Goal: Task Accomplishment & Management: Manage account settings

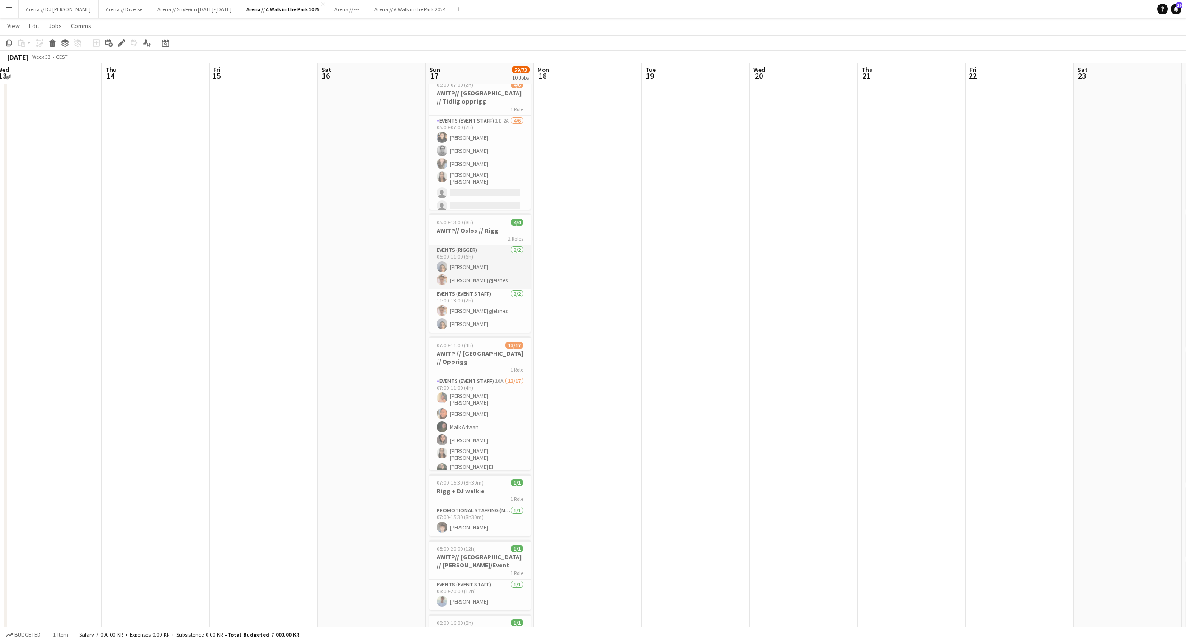
scroll to position [34, 0]
click at [498, 310] on app-card-role "Events (Event Staff) 2/2 11:00-13:00 (2h) Ludvig Karlsen gjelsnes Sebastian Alf…" at bounding box center [479, 305] width 101 height 44
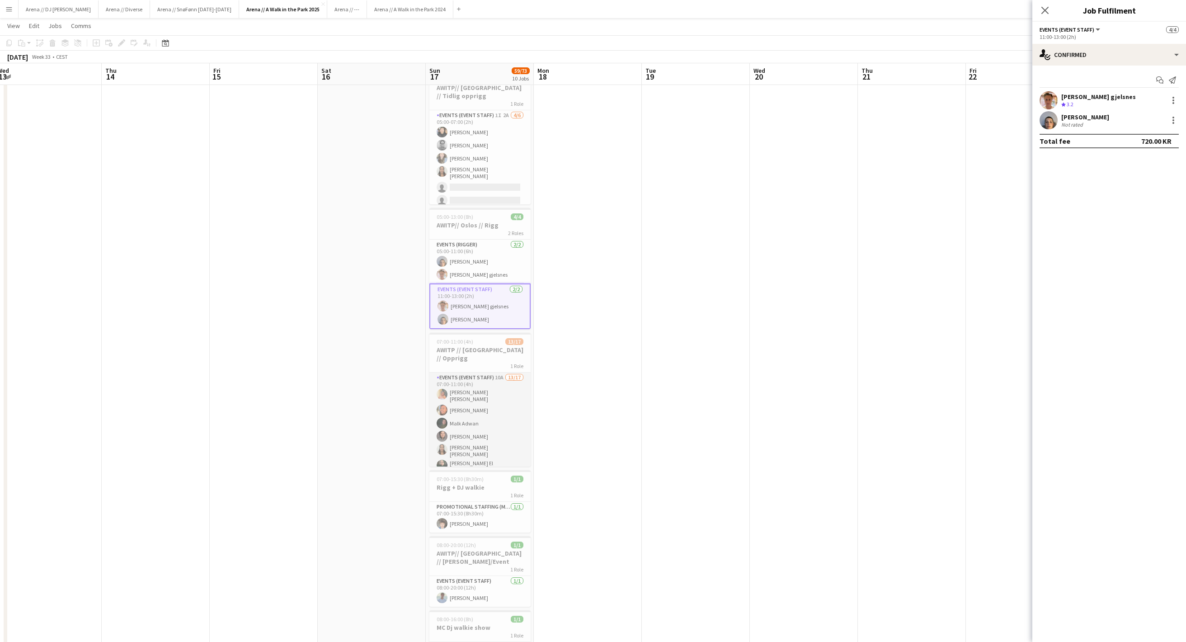
click at [497, 404] on app-card-role "Events (Event Staff) 10A 13/17 07:00-11:00 (4h) [PERSON_NAME] [PERSON_NAME] Boo…" at bounding box center [479, 496] width 101 height 249
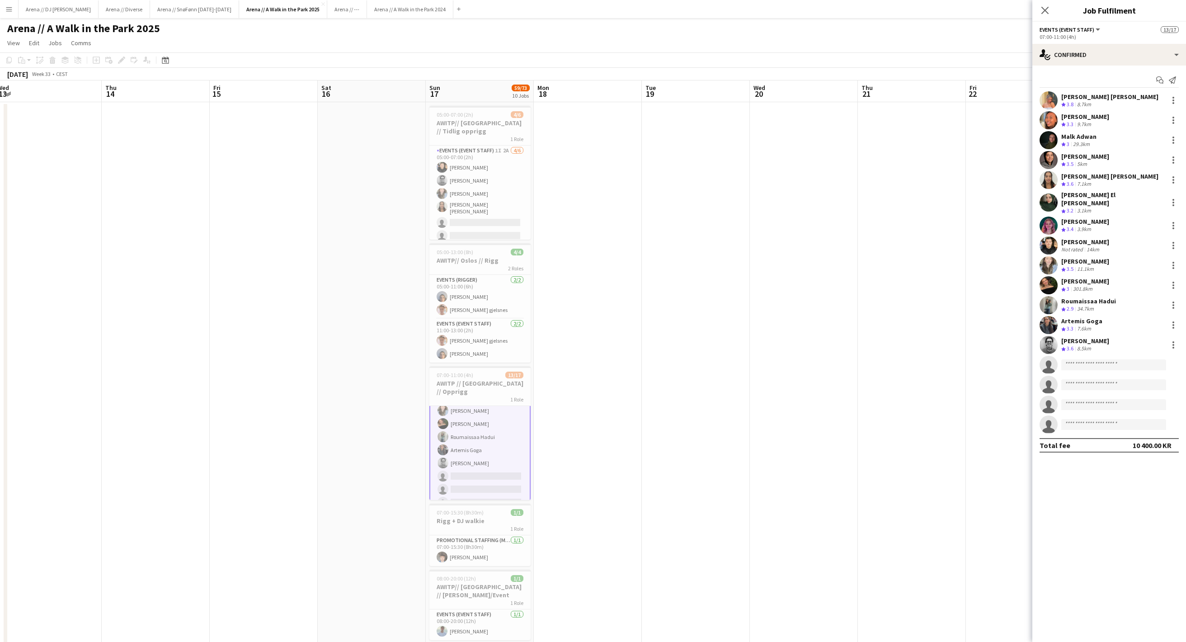
scroll to position [-1, 0]
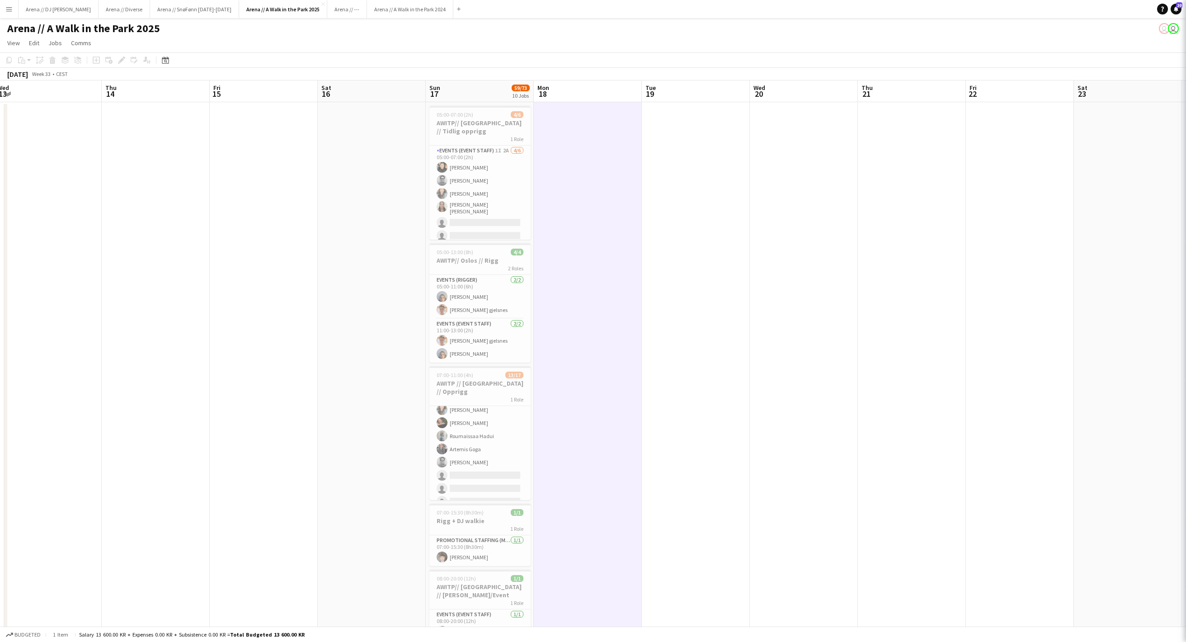
scroll to position [0, 0]
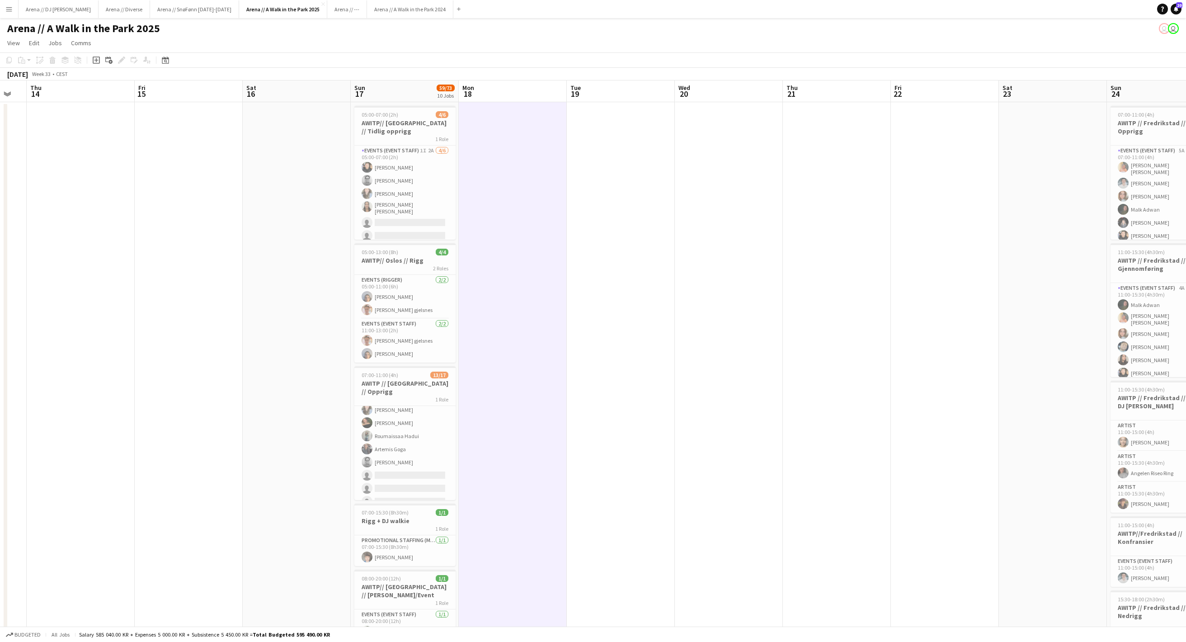
drag, startPoint x: 625, startPoint y: 340, endPoint x: 480, endPoint y: 366, distance: 147.0
click at [485, 366] on app-calendar-viewport "Mon 11 Tue 12 Wed 13 Thu 14 Fri 15 Sat 16 Sun 17 59/73 10 Jobs Mon 18 Tue 19 We…" at bounding box center [593, 651] width 1186 height 1142
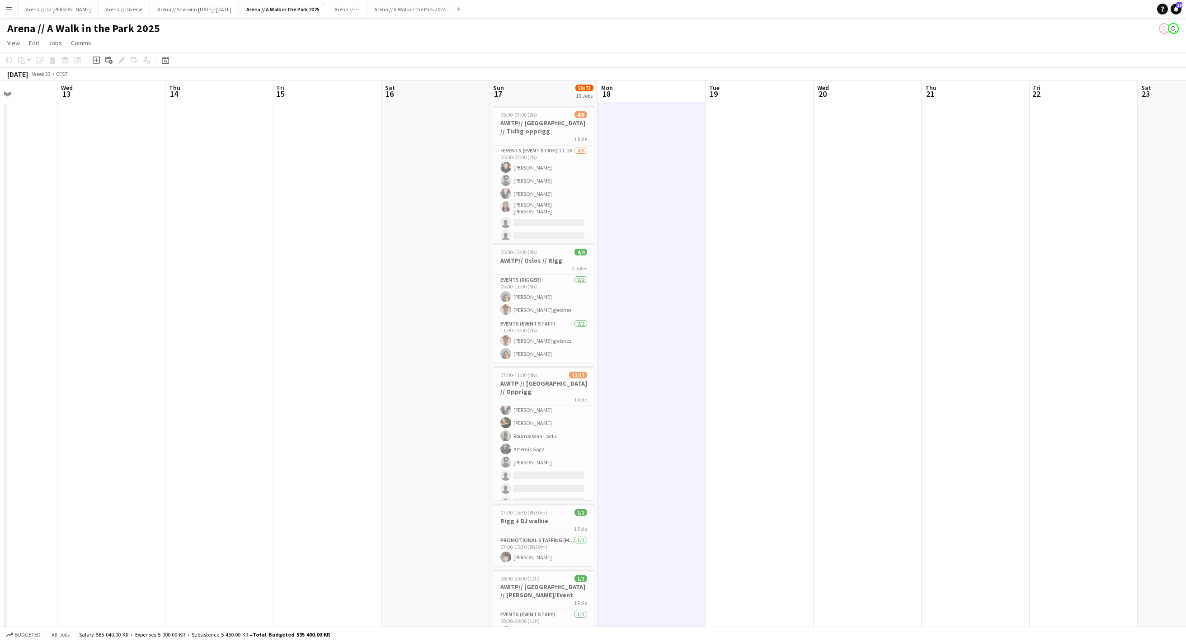
scroll to position [0, 266]
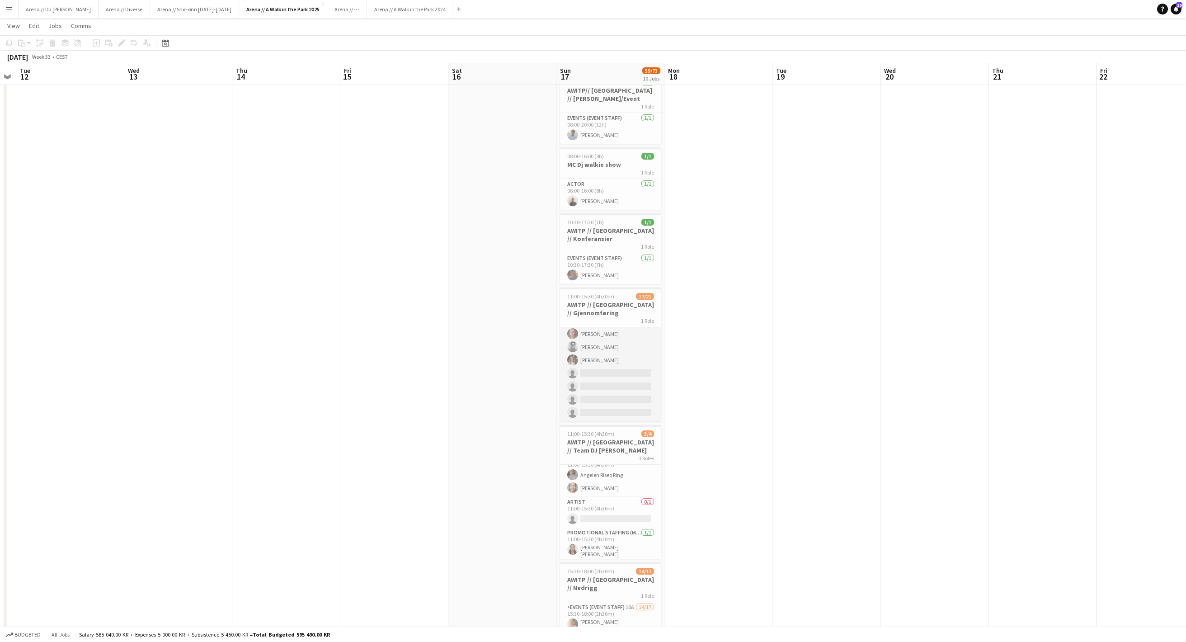
scroll to position [204, 0]
click at [605, 369] on app-card-role "Events (Event Staff) 9A 17/21 11:00-15:30 (4h30m) [PERSON_NAME] [PERSON_NAME] […" at bounding box center [610, 272] width 101 height 298
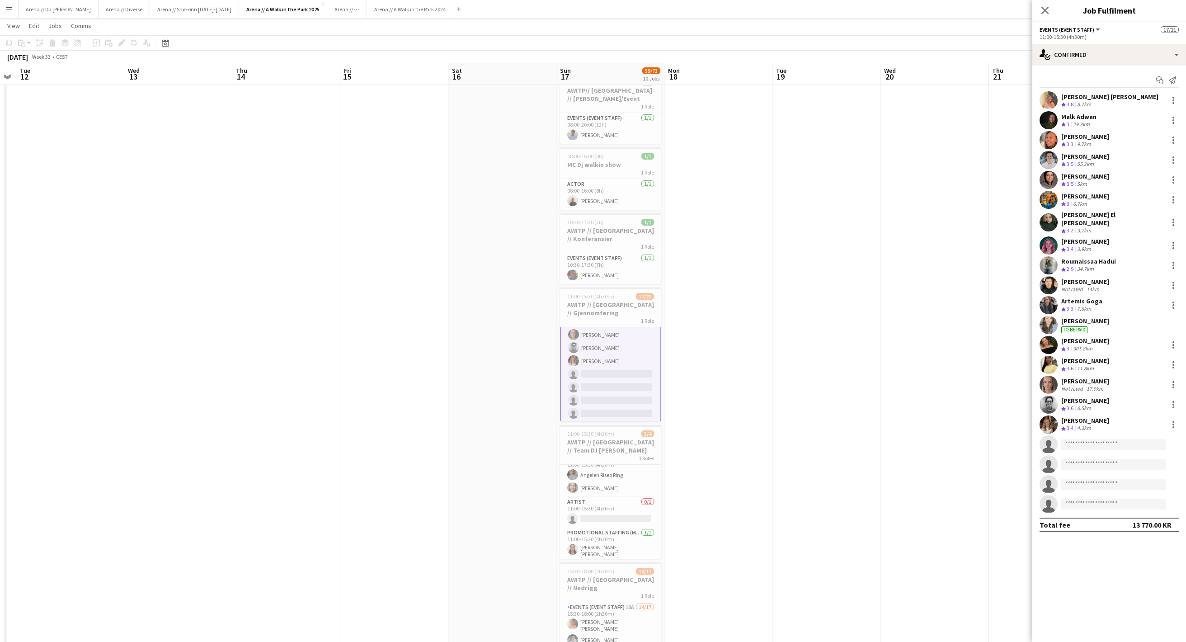
click at [1043, 430] on app-user-avatar at bounding box center [1049, 424] width 18 height 18
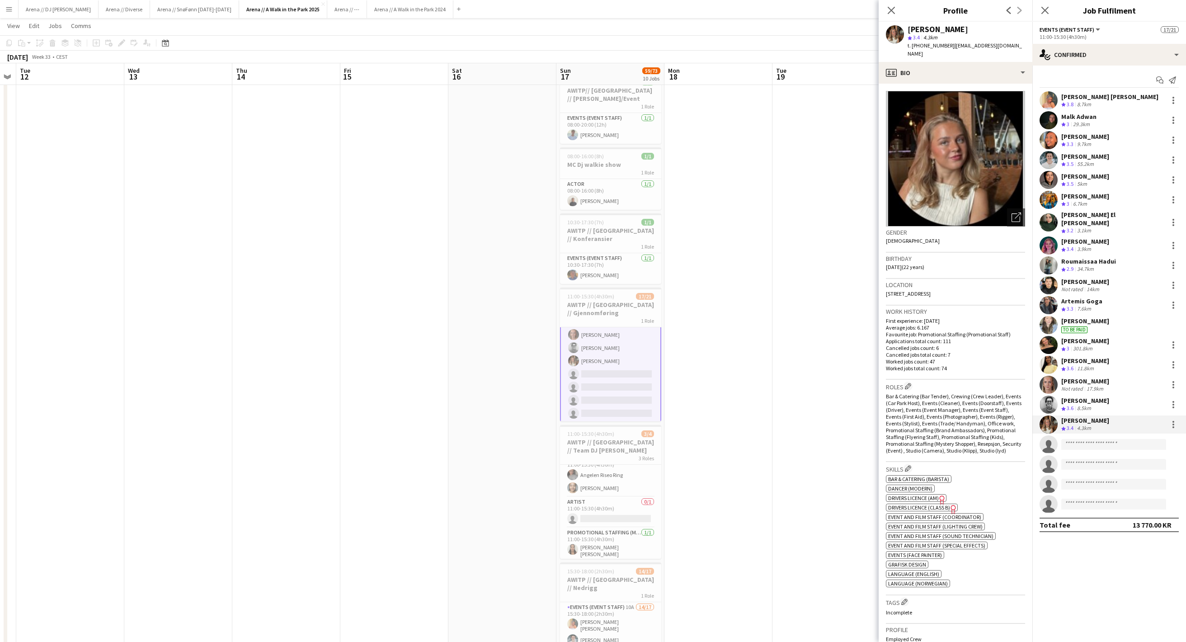
click at [608, 401] on app-card-role "Events (Event Staff) 9A 17/21 11:00-15:30 (4h30m) [PERSON_NAME] [PERSON_NAME] […" at bounding box center [610, 273] width 101 height 300
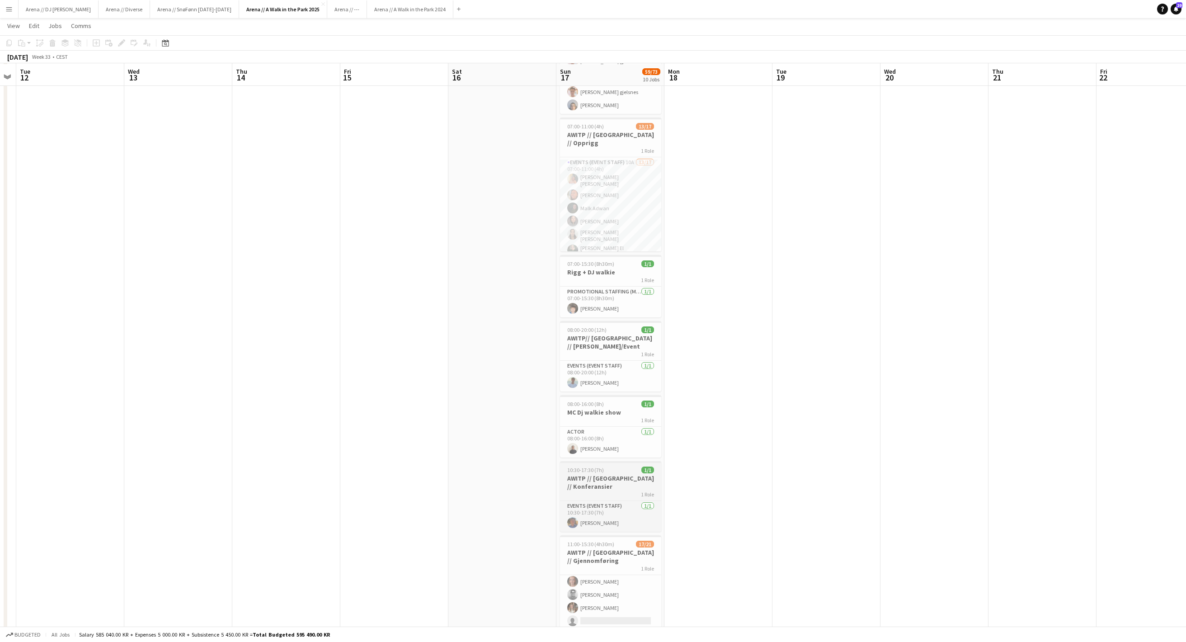
scroll to position [247, 0]
click at [700, 207] on app-date-cell at bounding box center [718, 414] width 108 height 1120
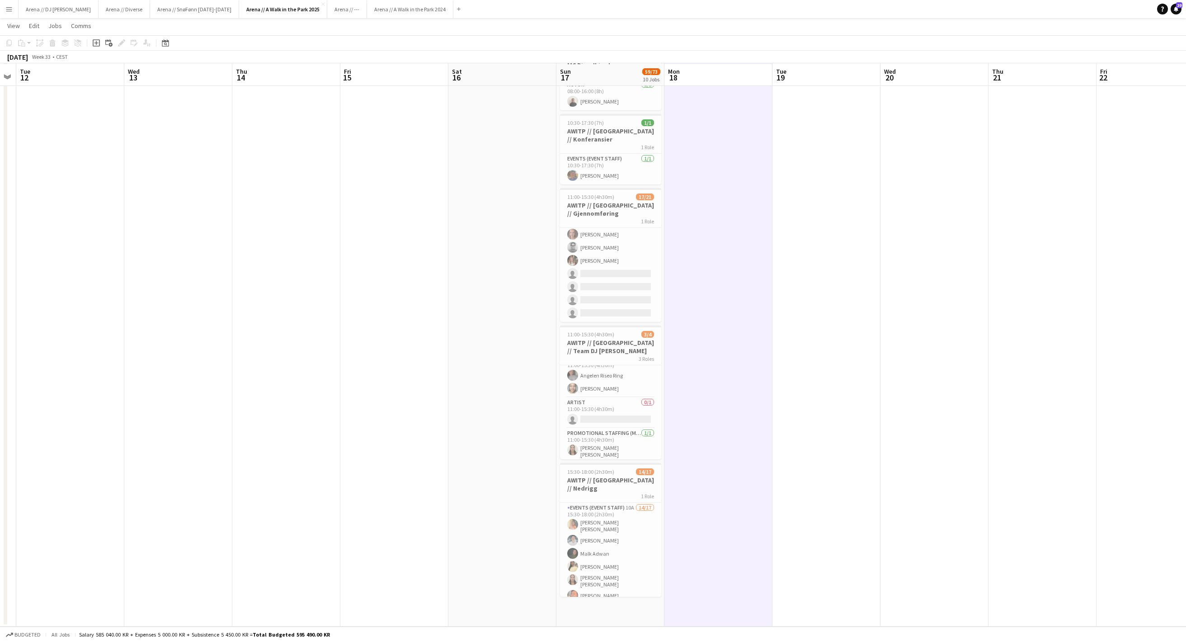
scroll to position [595, 0]
click at [625, 533] on app-card-role "Events (Event Staff) 10A 14/17 15:30-18:00 (2h30m) [PERSON_NAME] [PERSON_NAME] …" at bounding box center [610, 627] width 101 height 249
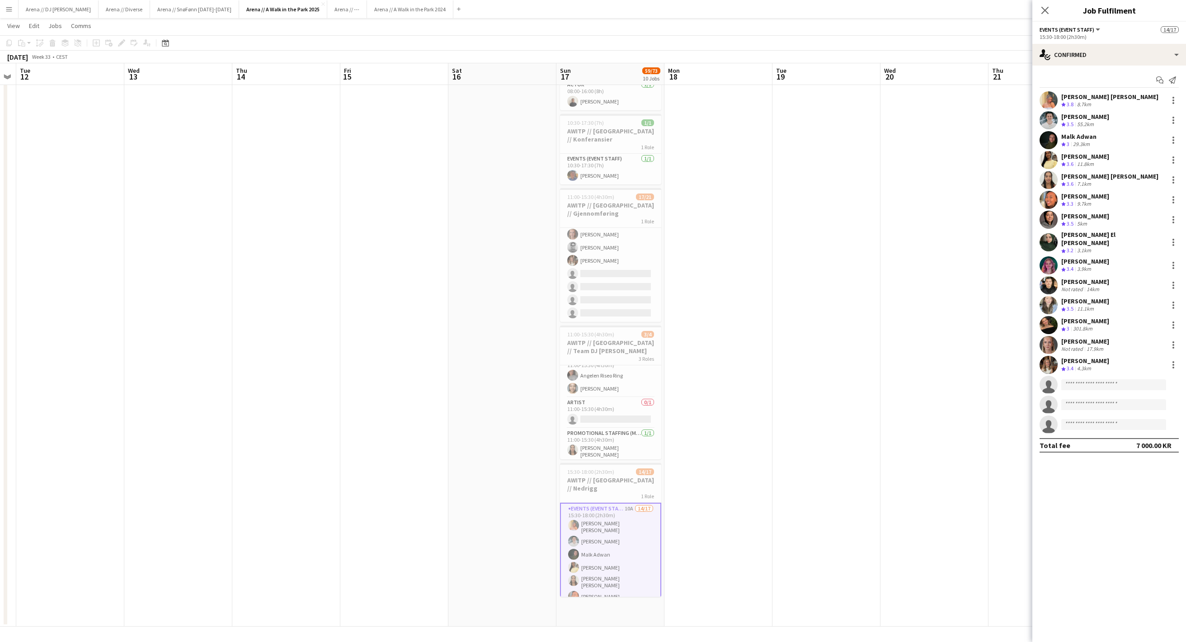
click at [1130, 380] on app-invite-slot "single-neutral-actions" at bounding box center [1109, 385] width 154 height 18
click at [1121, 383] on input at bounding box center [1113, 384] width 105 height 11
type input "******"
click at [1116, 406] on span "[PERSON_NAME][EMAIL_ADDRESS][PERSON_NAME][DOMAIN_NAME]" at bounding box center [1114, 406] width 90 height 7
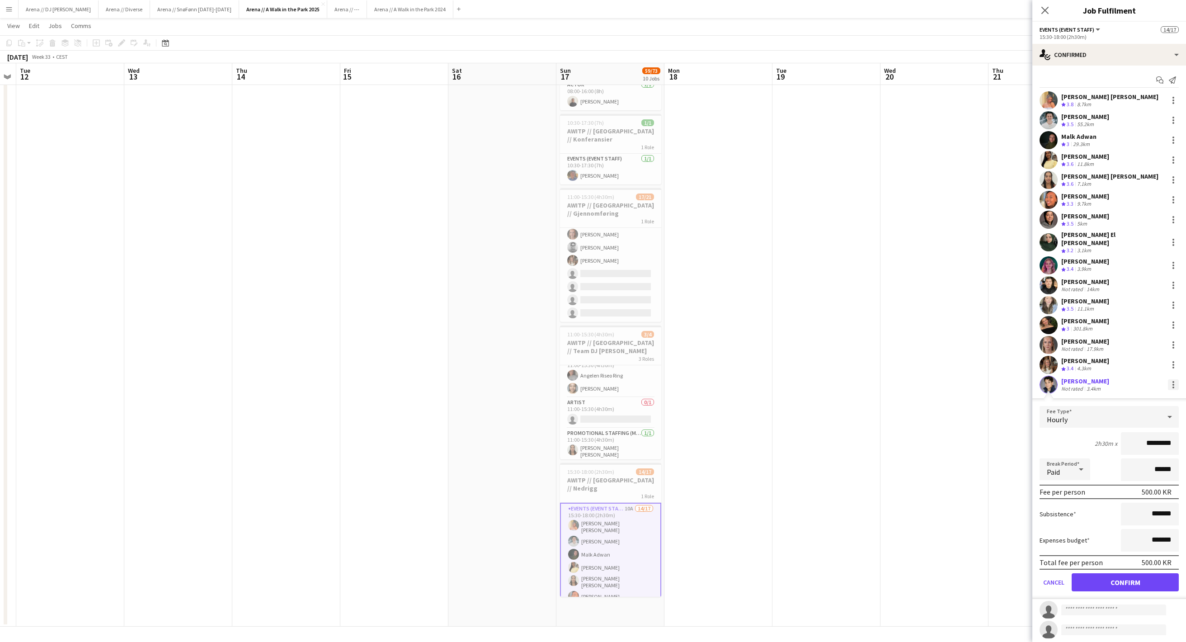
click at [1176, 390] on div at bounding box center [1173, 384] width 11 height 11
click at [1152, 457] on button "Remove" at bounding box center [1143, 468] width 71 height 22
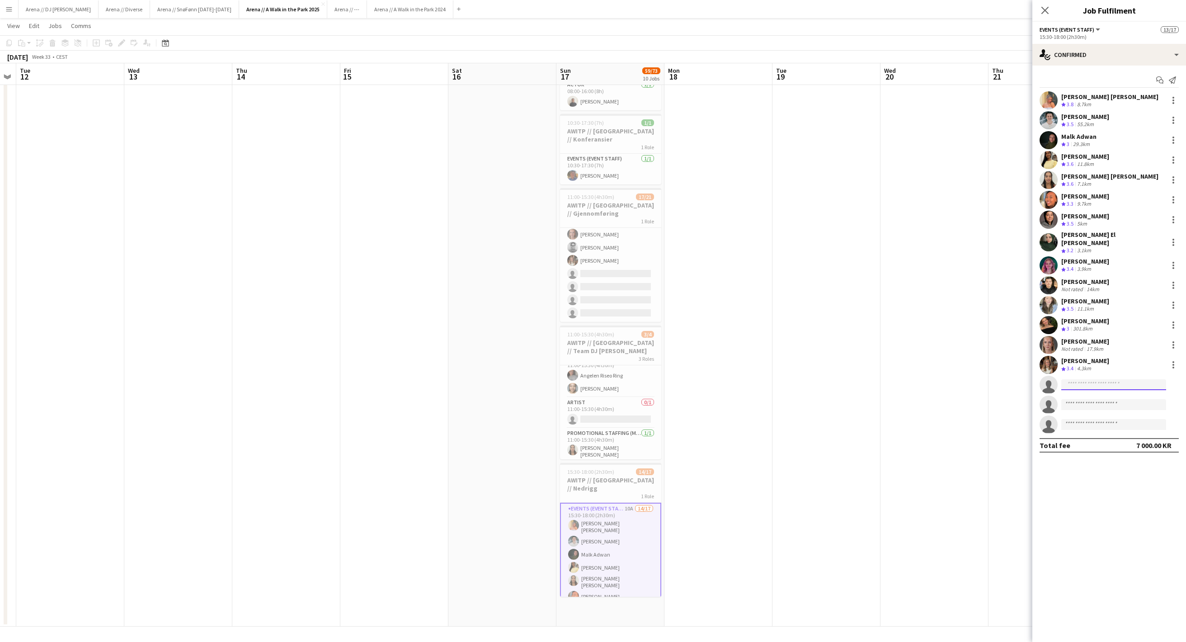
click at [1126, 382] on input at bounding box center [1113, 384] width 105 height 11
type input "******"
click at [1131, 425] on span "Active" at bounding box center [1145, 421] width 28 height 7
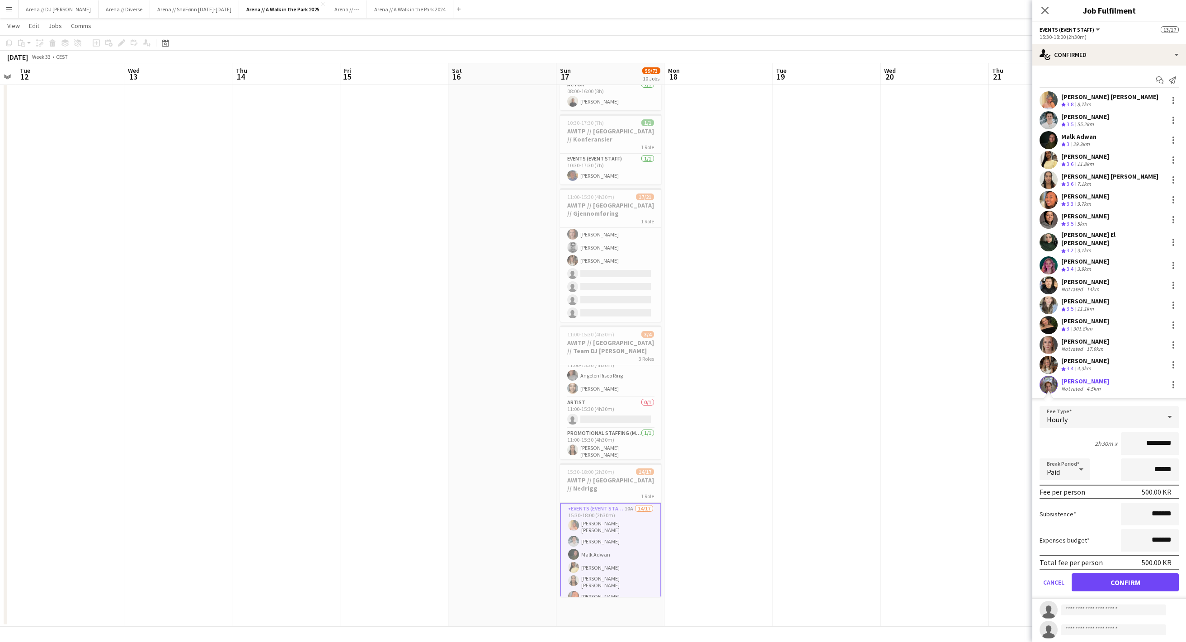
click at [1125, 588] on button "Confirm" at bounding box center [1125, 582] width 107 height 18
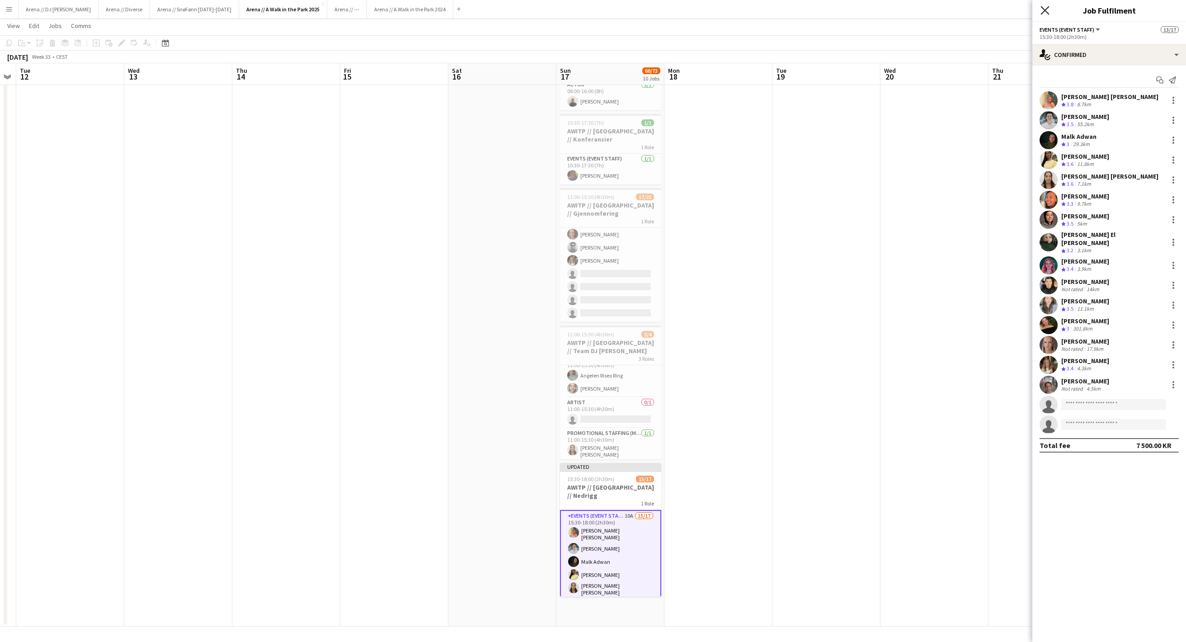
click at [1046, 11] on icon at bounding box center [1045, 10] width 9 height 9
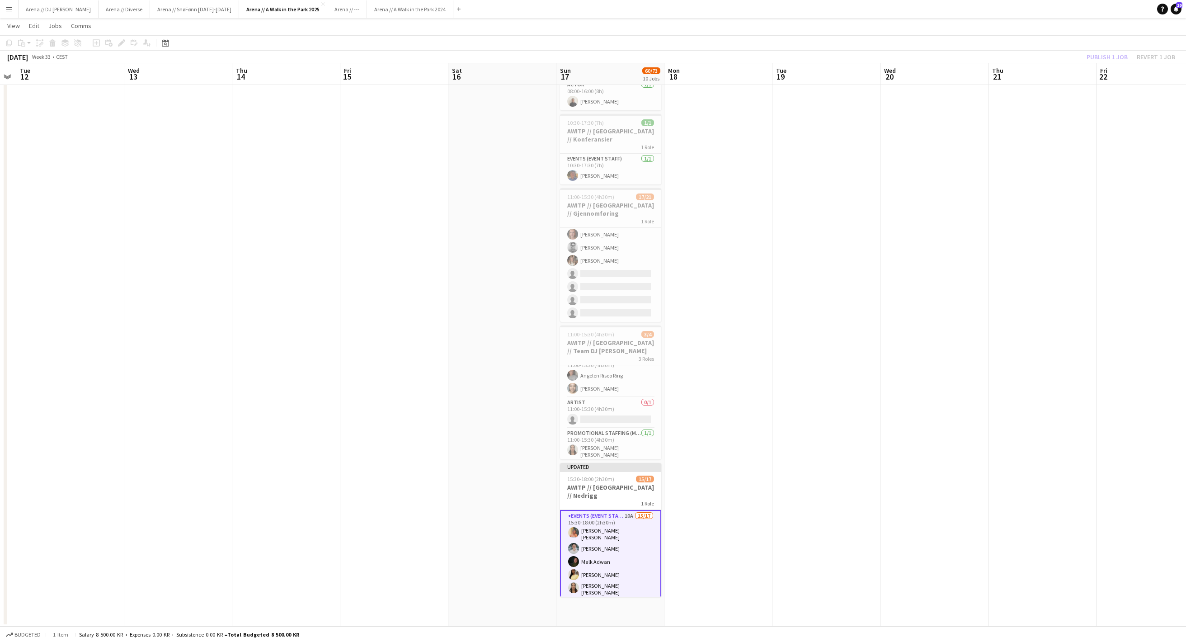
click at [1076, 52] on div "Publish 1 job Revert 1 job" at bounding box center [1131, 57] width 110 height 12
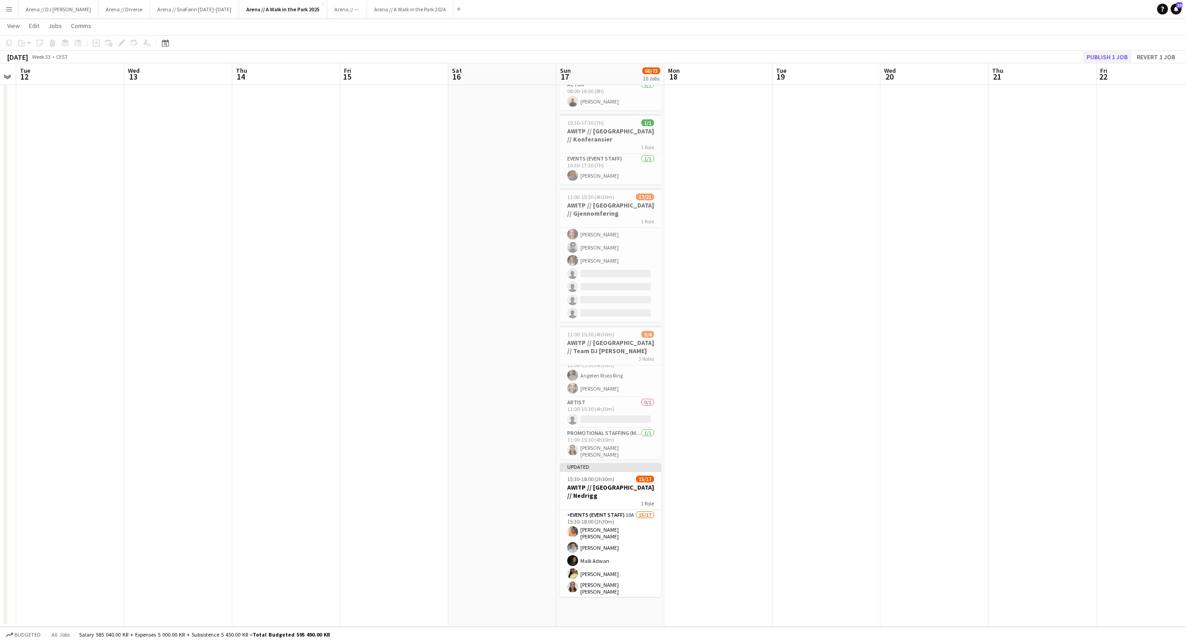
click at [1083, 61] on button "Publish 1 job" at bounding box center [1107, 57] width 48 height 12
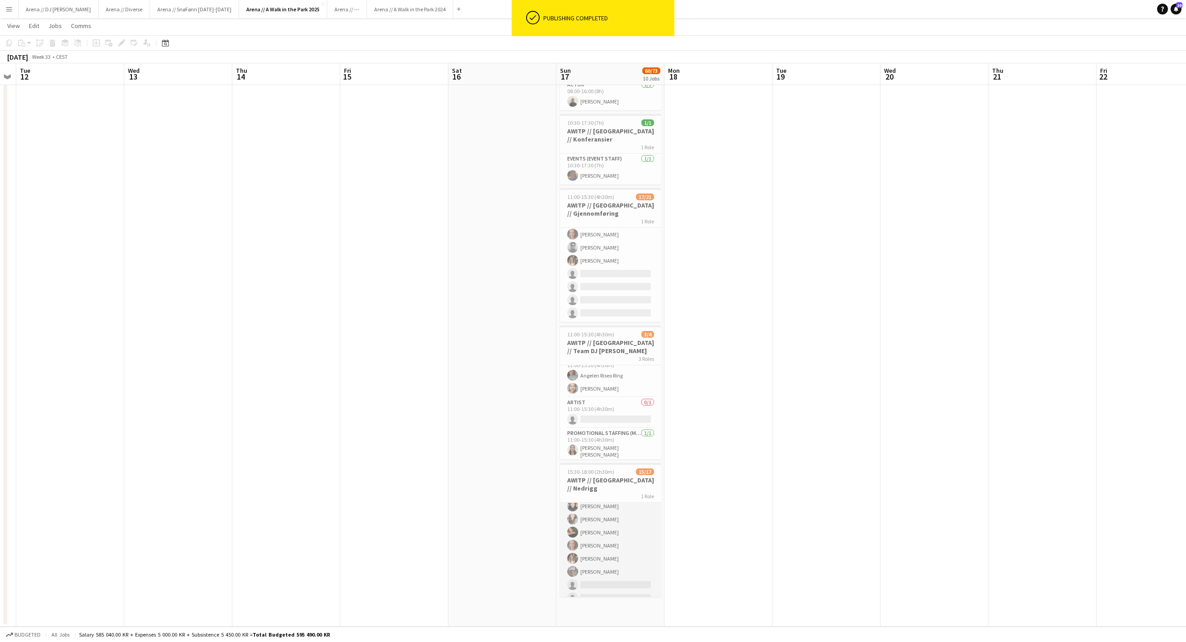
scroll to position [144, 0]
click at [620, 567] on app-card-role "Events (Event Staff) 10A 15/17 15:30-18:00 (2h30m) [PERSON_NAME] [PERSON_NAME] …" at bounding box center [610, 483] width 101 height 249
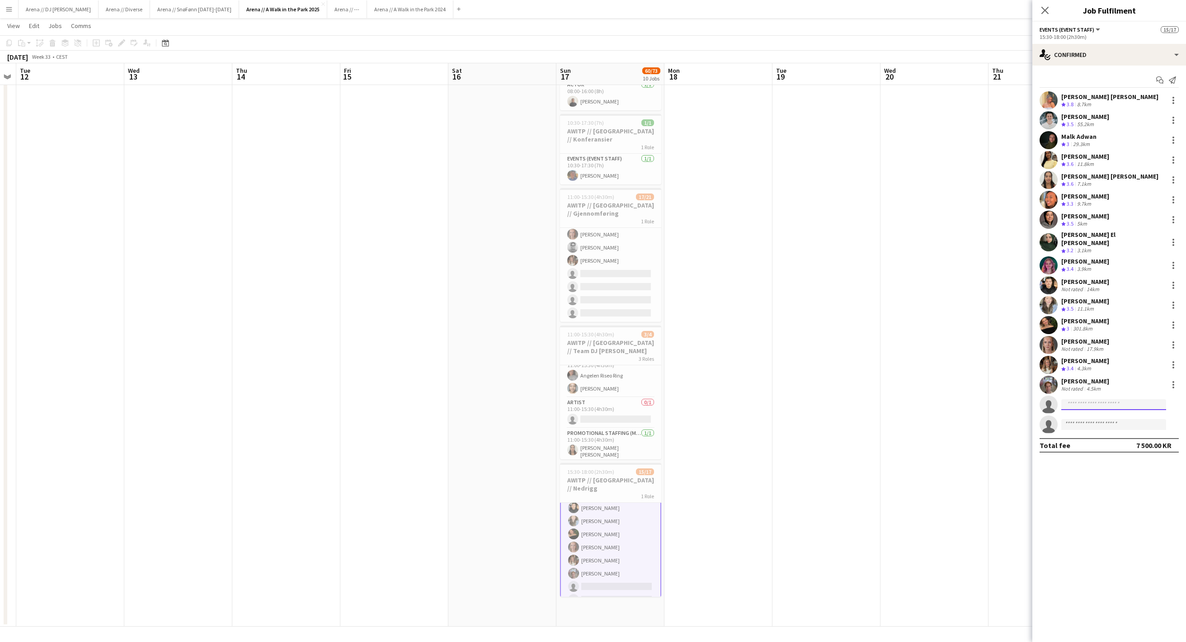
click at [1095, 410] on input at bounding box center [1113, 404] width 105 height 11
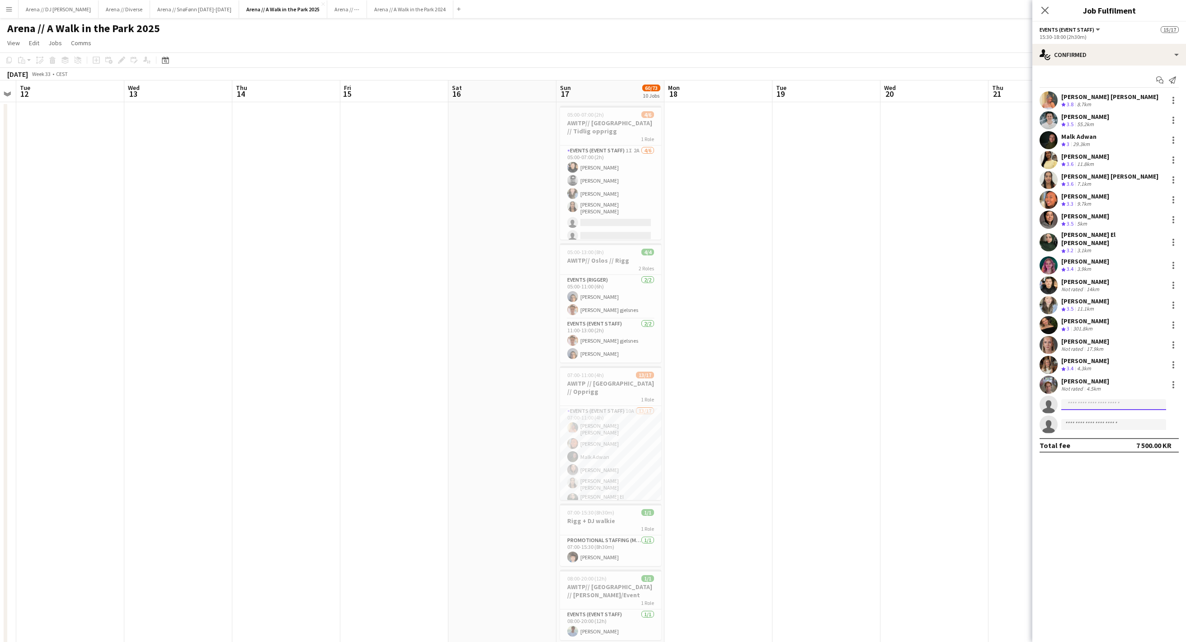
scroll to position [0, 0]
click at [1045, 13] on icon "Close pop-in" at bounding box center [1045, 10] width 9 height 9
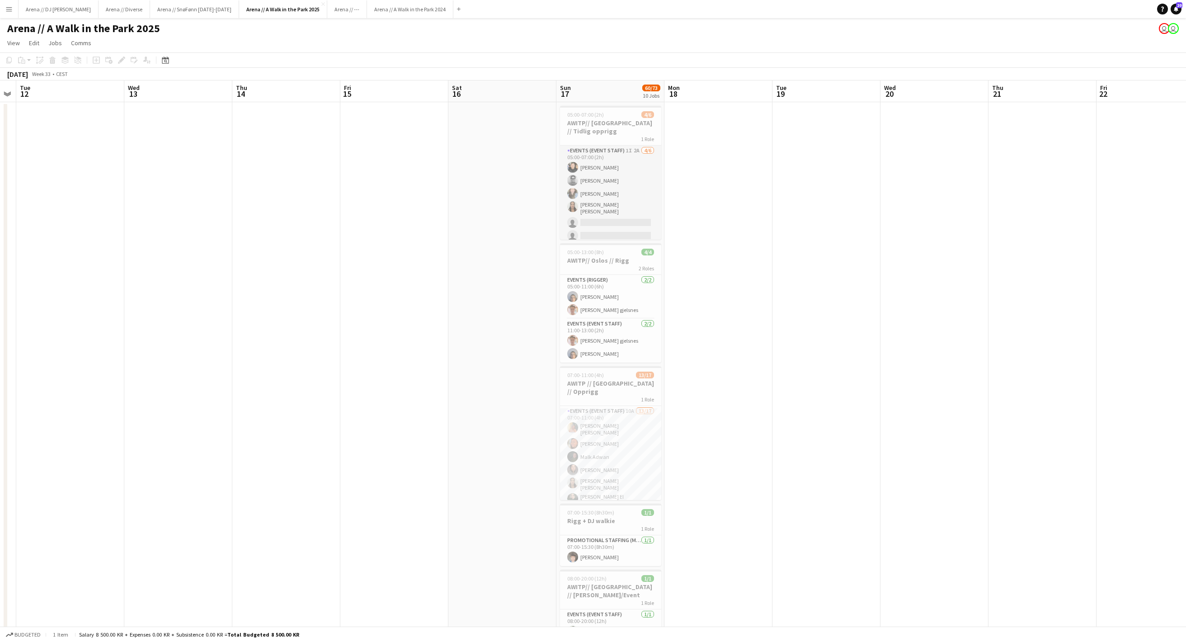
click at [633, 180] on app-card-role "Events (Event Staff) 1I 2A [DATE] 05:00-07:00 (2h) [PERSON_NAME] [PERSON_NAME] …" at bounding box center [610, 195] width 101 height 99
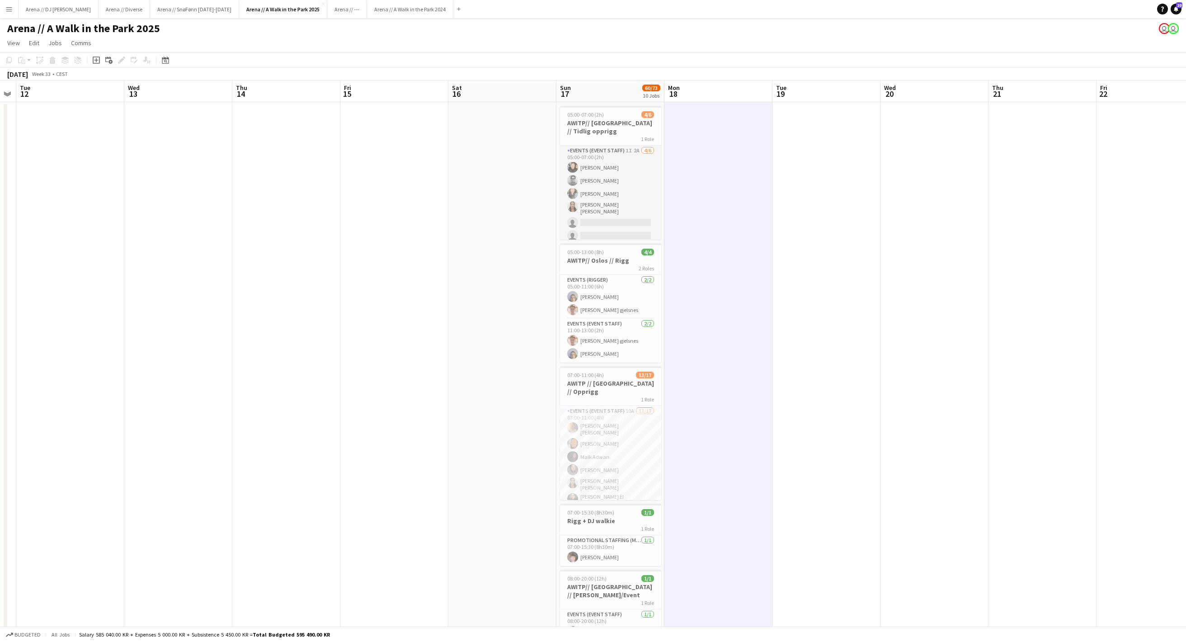
click at [609, 186] on app-card-role "Events (Event Staff) 1I 2A [DATE] 05:00-07:00 (2h) [PERSON_NAME] [PERSON_NAME] …" at bounding box center [610, 195] width 101 height 99
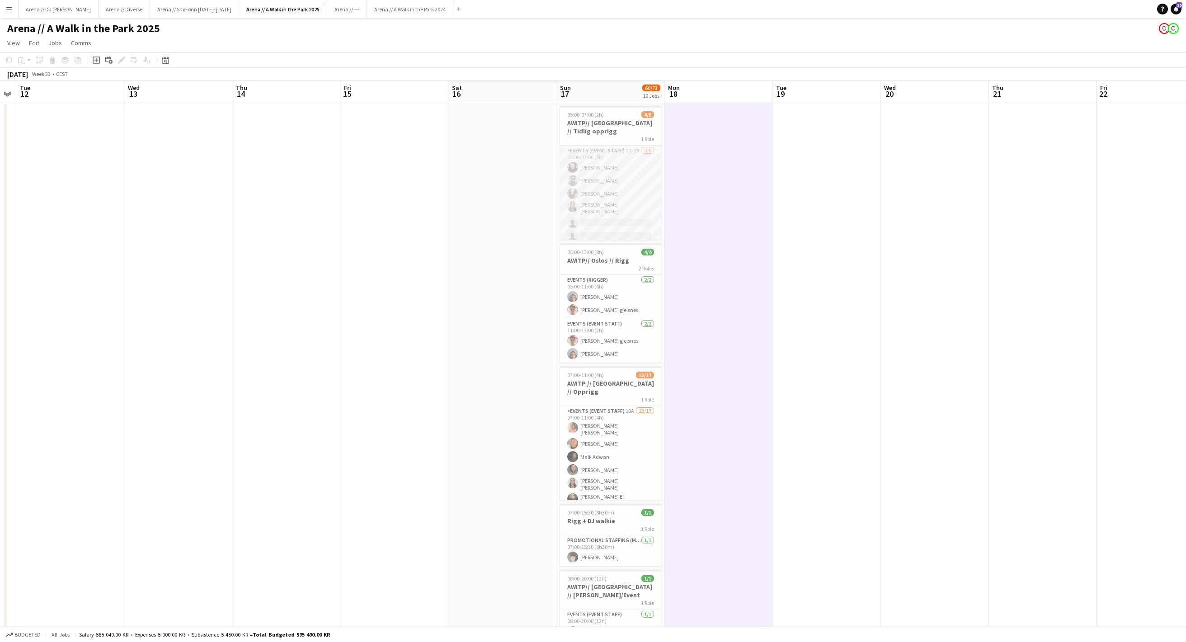
click at [621, 176] on app-card-role "Events (Event Staff) 1I 2A [DATE] 05:00-07:00 (2h) [PERSON_NAME] [PERSON_NAME] …" at bounding box center [610, 195] width 101 height 99
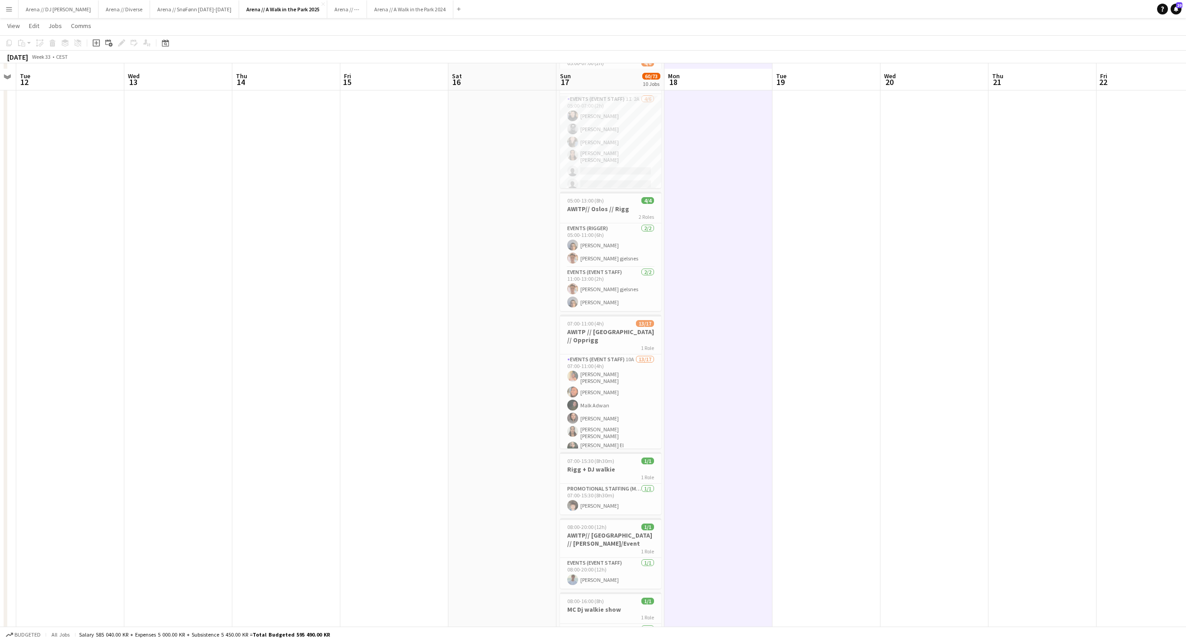
scroll to position [72, 0]
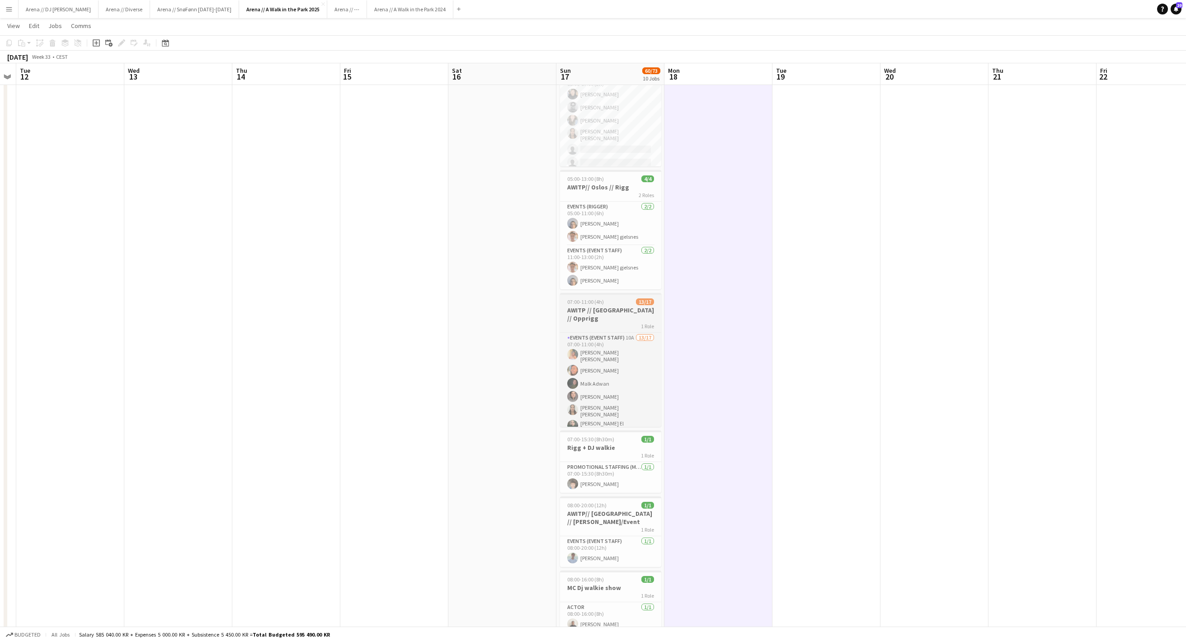
click at [614, 315] on h3 "AWITP // [GEOGRAPHIC_DATA] // Opprigg" at bounding box center [610, 314] width 101 height 16
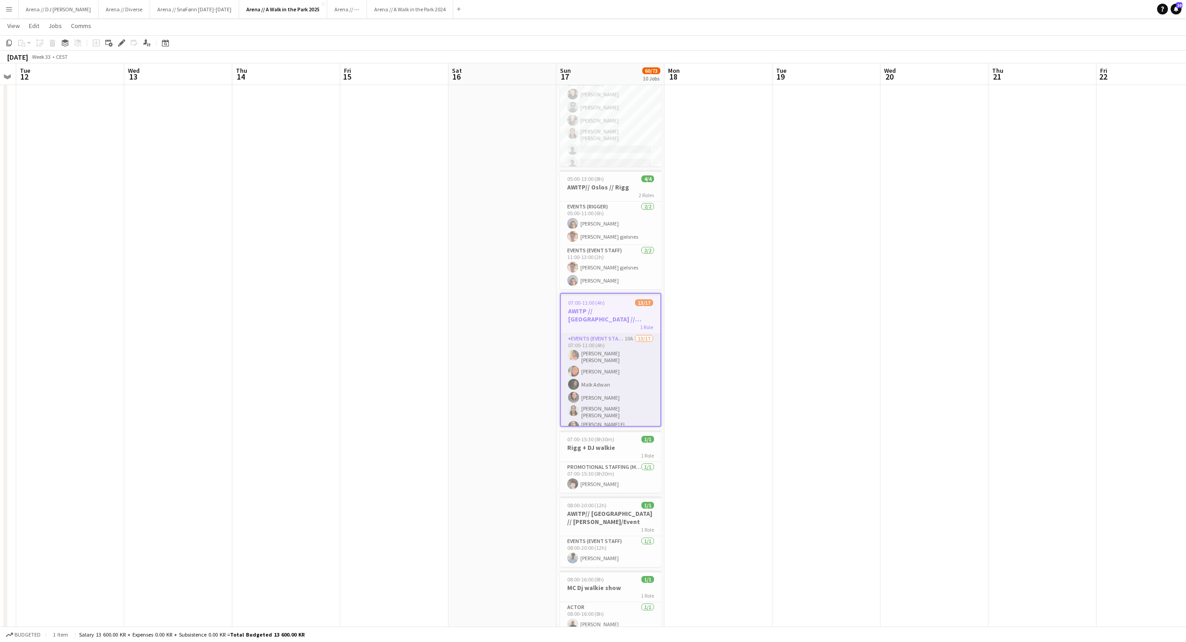
click at [614, 368] on app-card-role "Events (Event Staff) 10A 13/17 07:00-11:00 (4h) [PERSON_NAME] [PERSON_NAME] Boo…" at bounding box center [610, 458] width 99 height 249
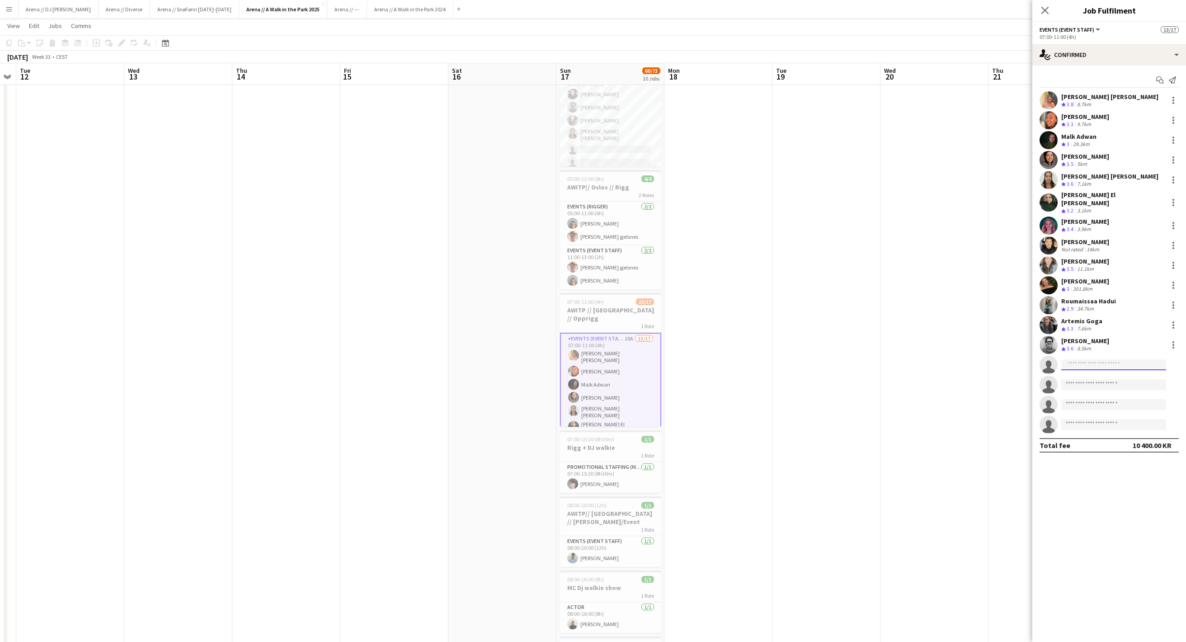
click at [1092, 364] on input at bounding box center [1113, 364] width 105 height 11
type input "*****"
click at [1103, 412] on span "[EMAIL_ADDRESS][DOMAIN_NAME]" at bounding box center [1114, 408] width 90 height 7
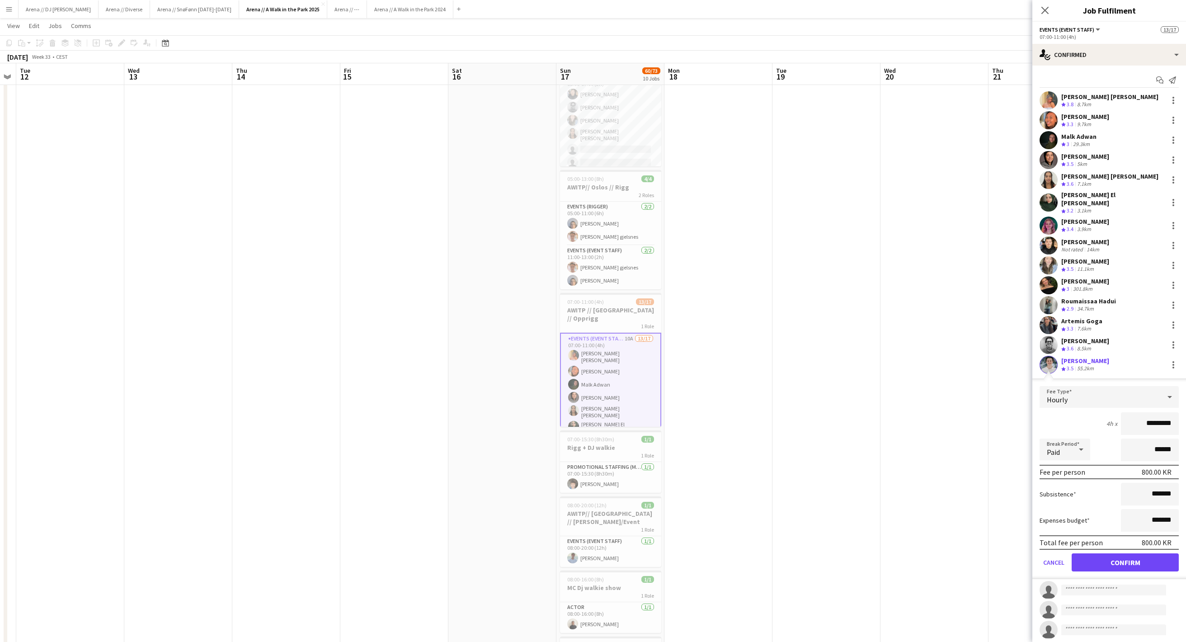
click at [1123, 570] on button "Confirm" at bounding box center [1125, 562] width 107 height 18
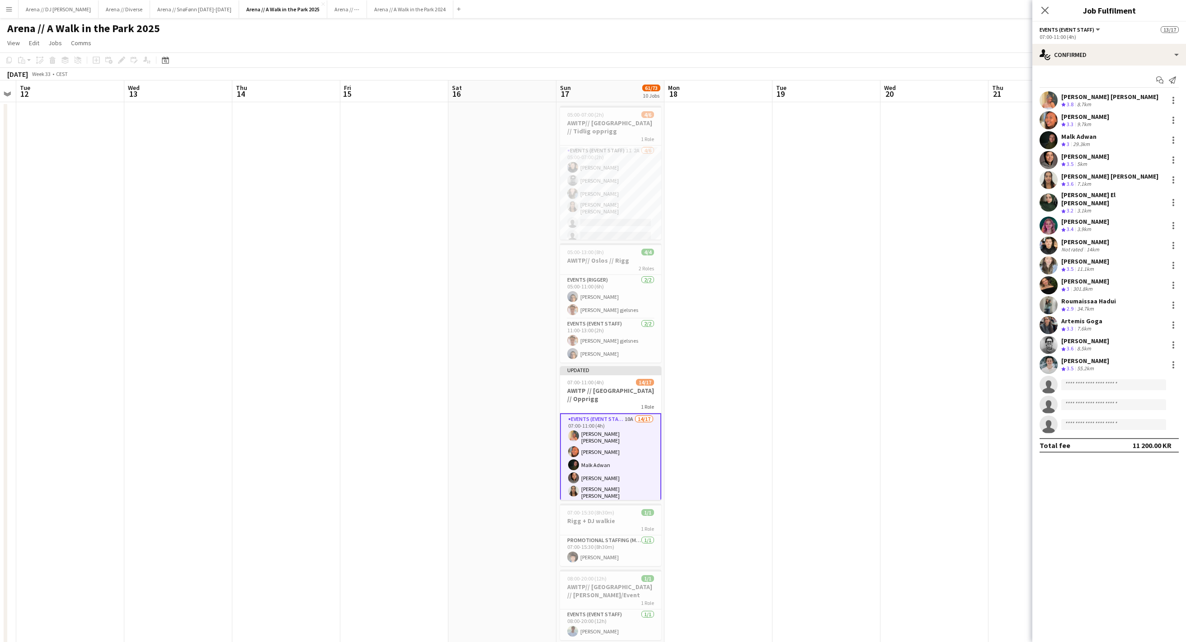
scroll to position [0, 0]
click at [1081, 382] on input at bounding box center [1113, 384] width 105 height 11
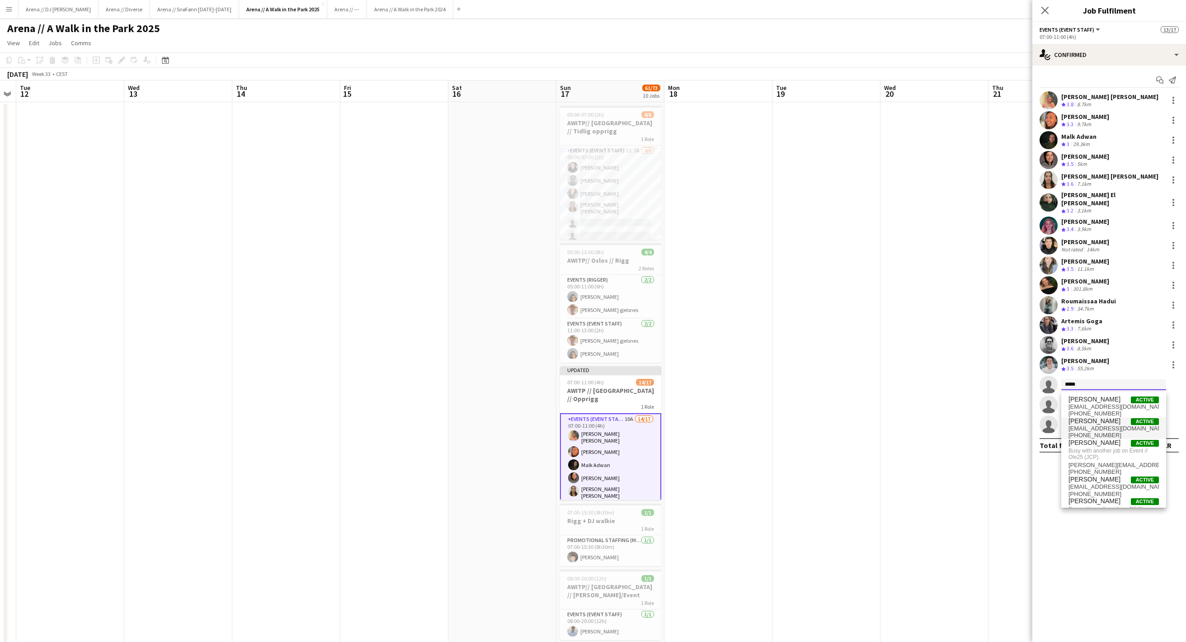
type input "*****"
click at [1107, 425] on span "[PERSON_NAME]" at bounding box center [1095, 421] width 52 height 8
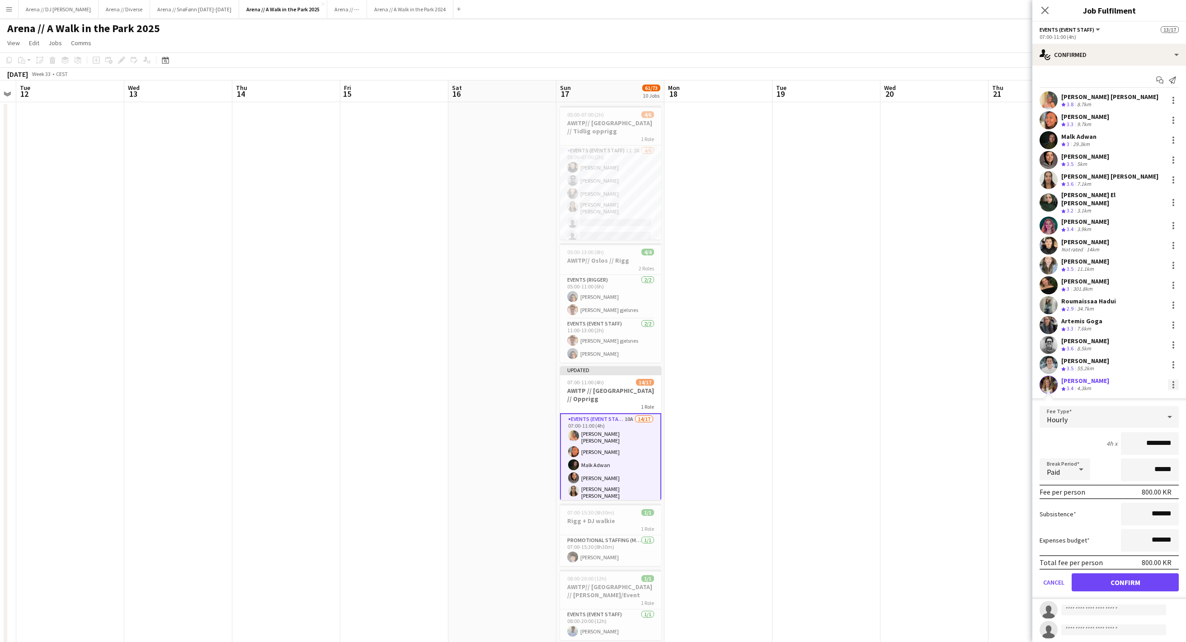
click at [1175, 388] on div at bounding box center [1173, 384] width 11 height 11
click at [1150, 469] on span "Remove" at bounding box center [1144, 468] width 56 height 8
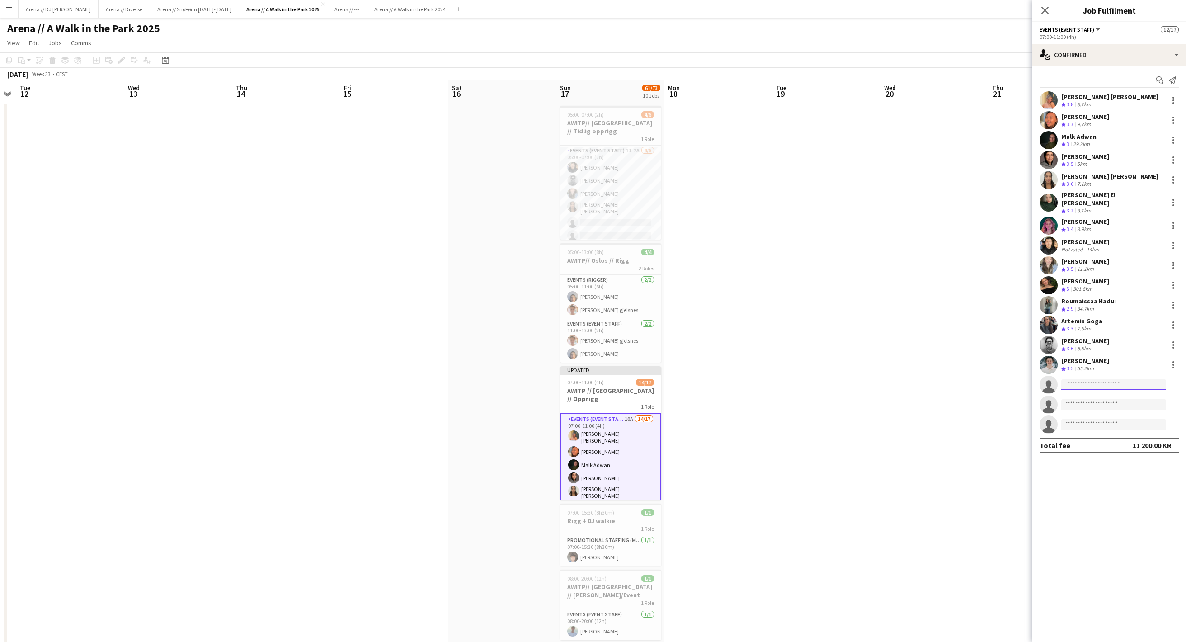
click at [1098, 382] on input at bounding box center [1113, 384] width 105 height 11
type input "*******"
click at [1102, 401] on span "[PERSON_NAME]" at bounding box center [1095, 400] width 52 height 8
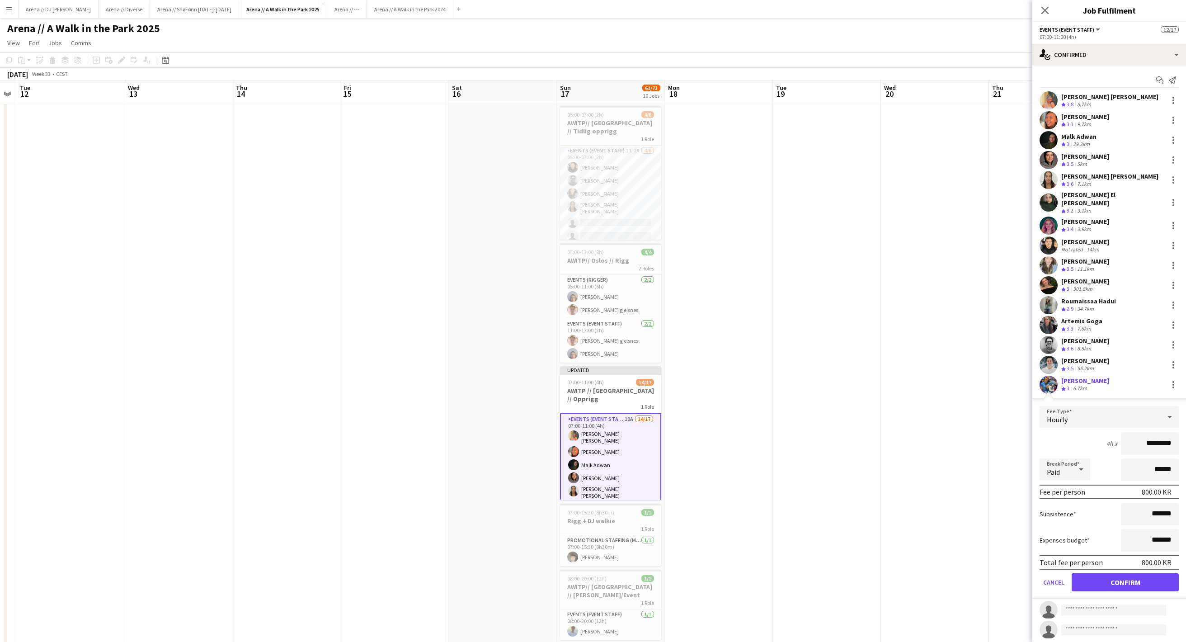
click at [1145, 587] on button "Confirm" at bounding box center [1125, 582] width 107 height 18
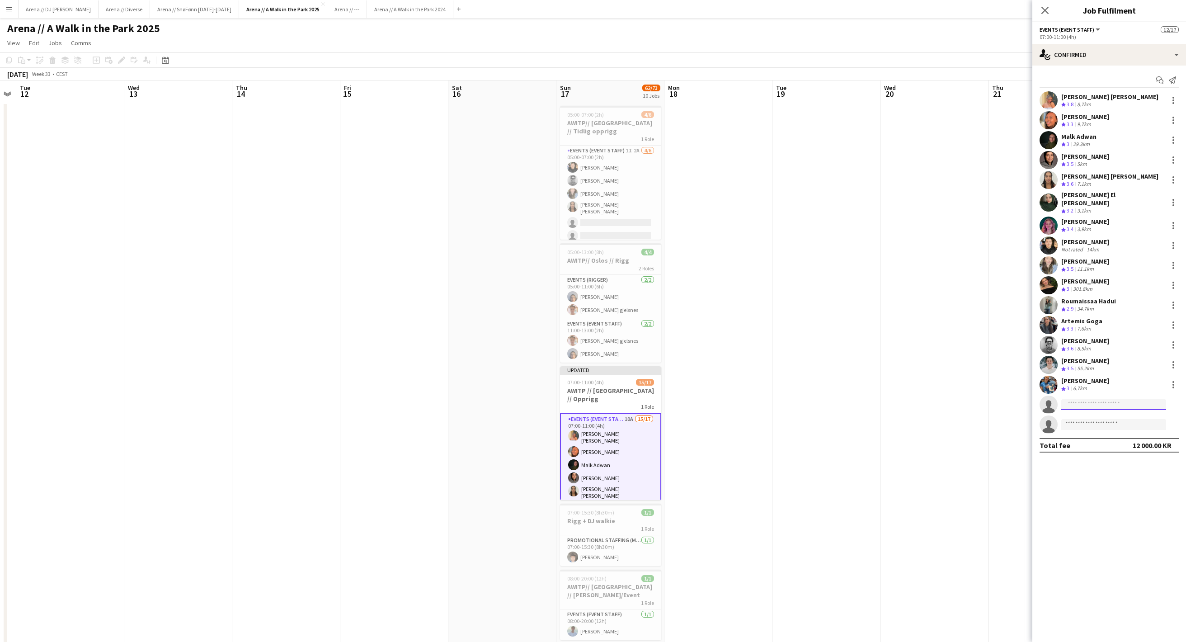
click at [1086, 409] on input at bounding box center [1113, 404] width 105 height 11
type input "*******"
click at [1118, 435] on span "[PHONE_NUMBER]" at bounding box center [1114, 433] width 90 height 7
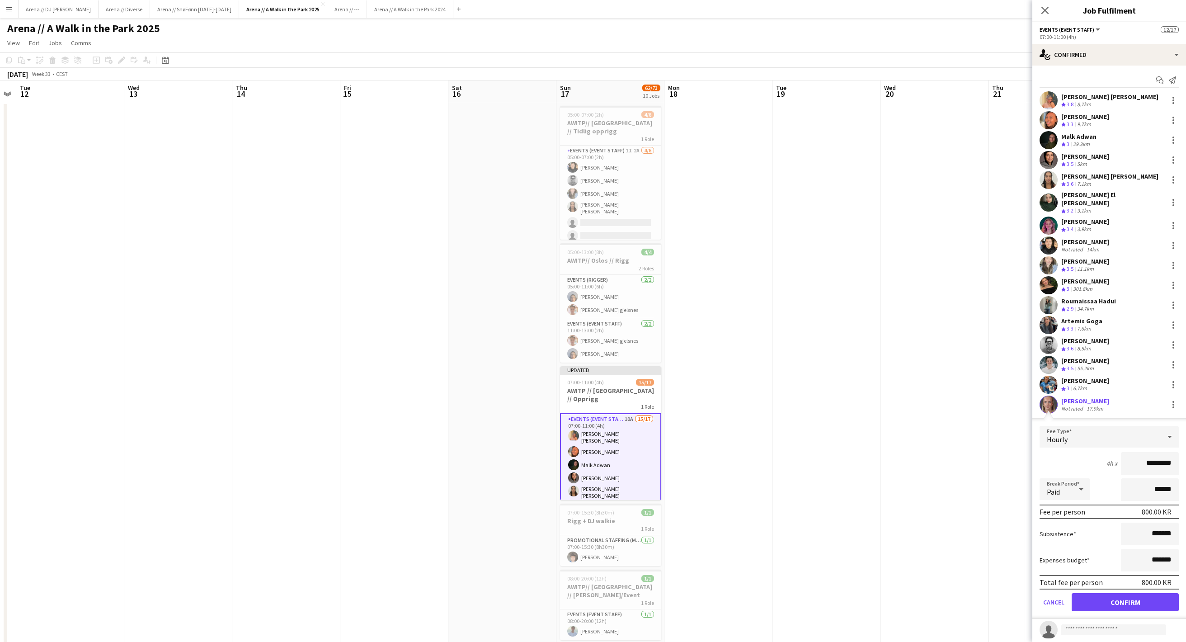
click at [1145, 611] on button "Confirm" at bounding box center [1125, 602] width 107 height 18
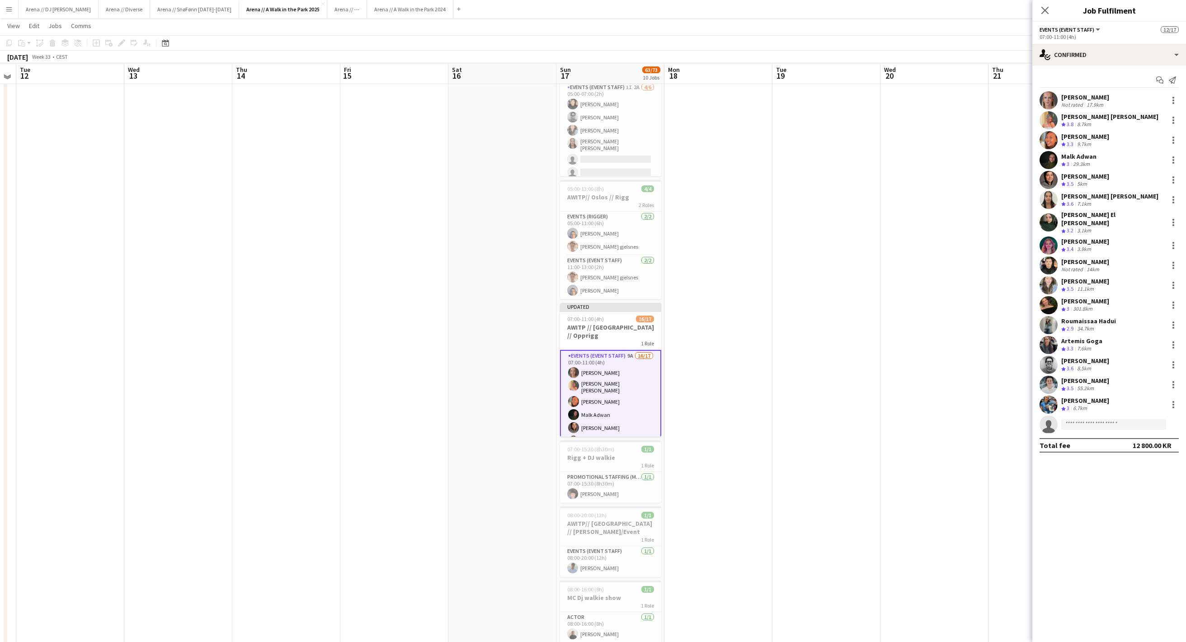
scroll to position [61, 0]
click at [1176, 102] on div at bounding box center [1173, 100] width 11 height 11
click at [1155, 207] on span "Remove" at bounding box center [1144, 206] width 56 height 8
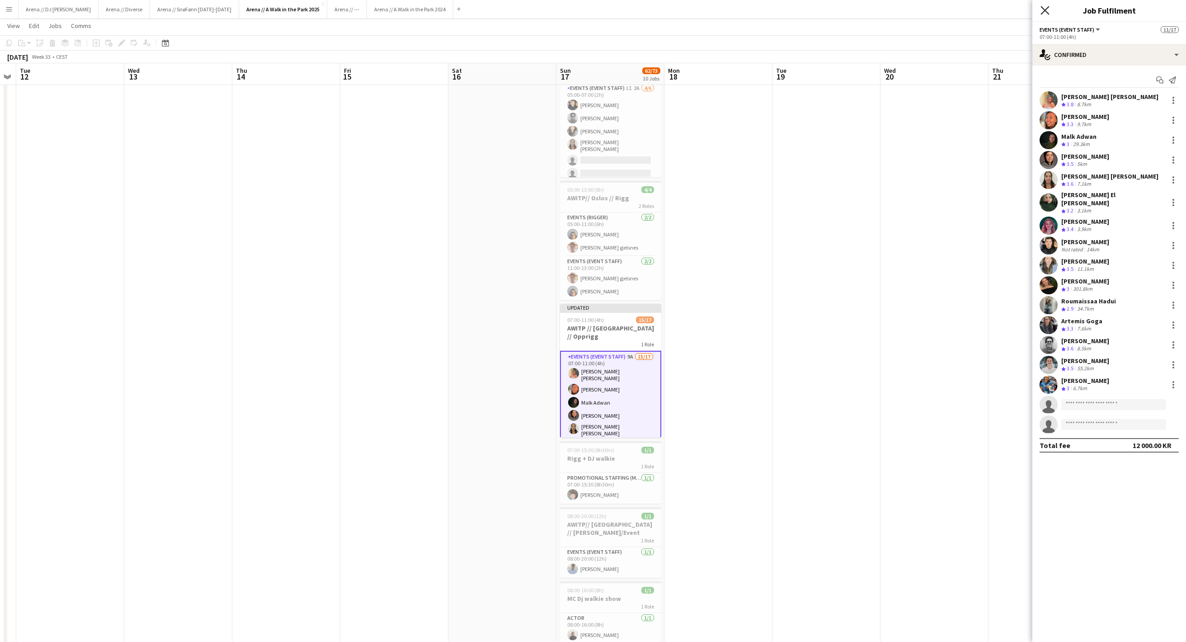
click at [1045, 14] on icon "Close pop-in" at bounding box center [1045, 10] width 9 height 9
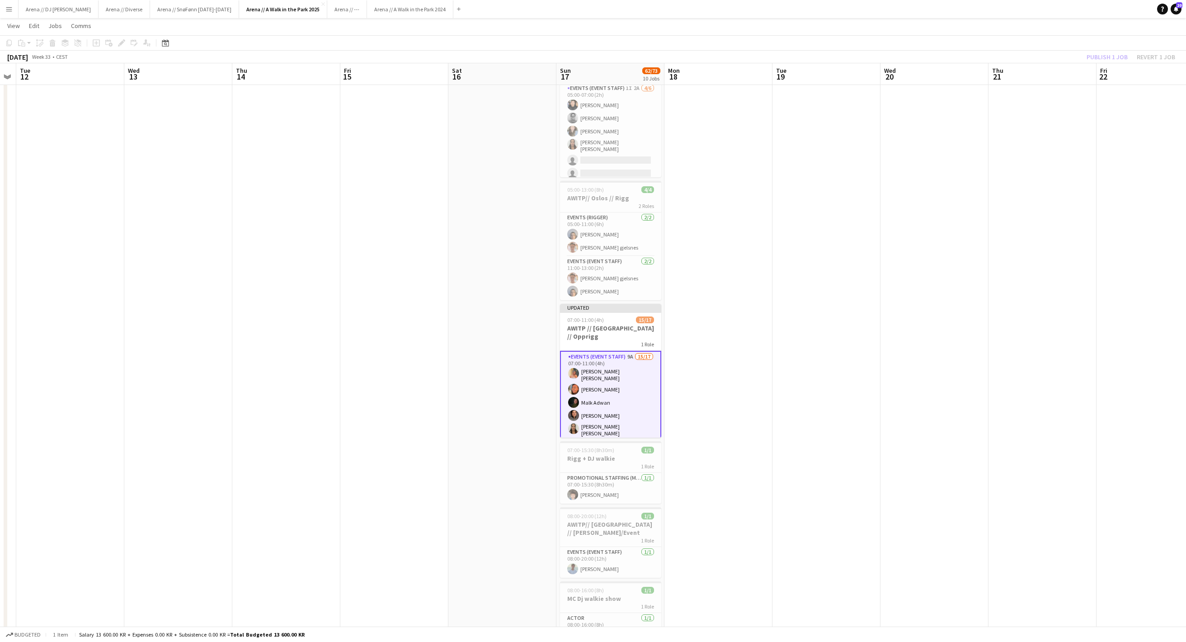
click at [1105, 61] on div "Publish 1 job Revert 1 job" at bounding box center [1131, 57] width 110 height 12
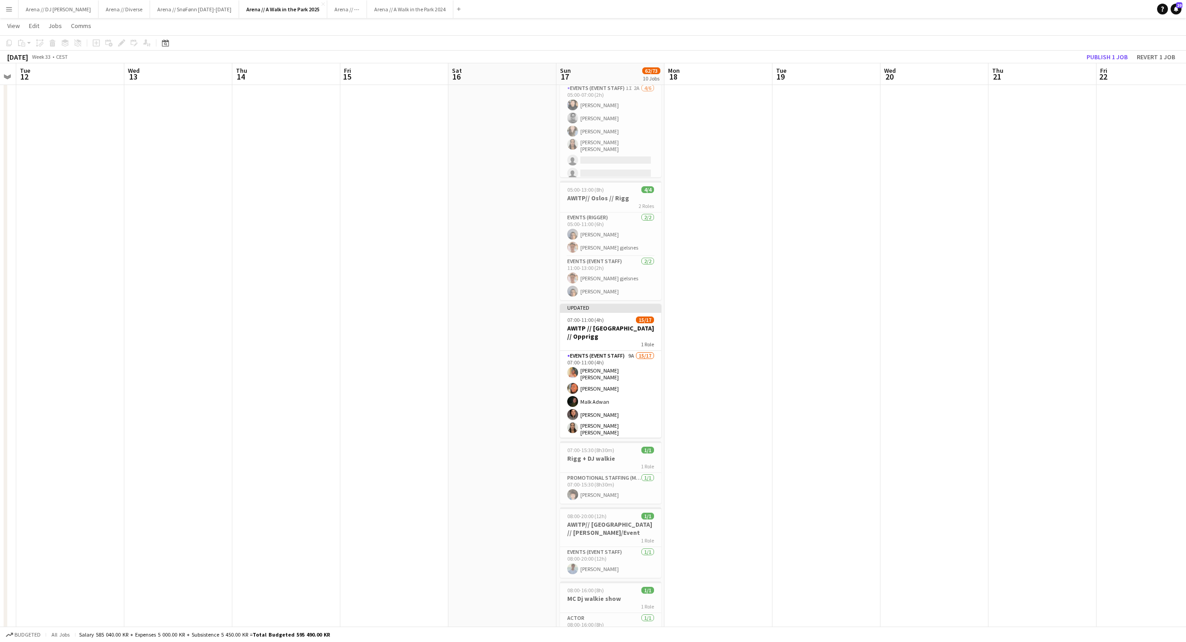
click at [1105, 61] on button "Publish 1 job" at bounding box center [1107, 57] width 48 height 12
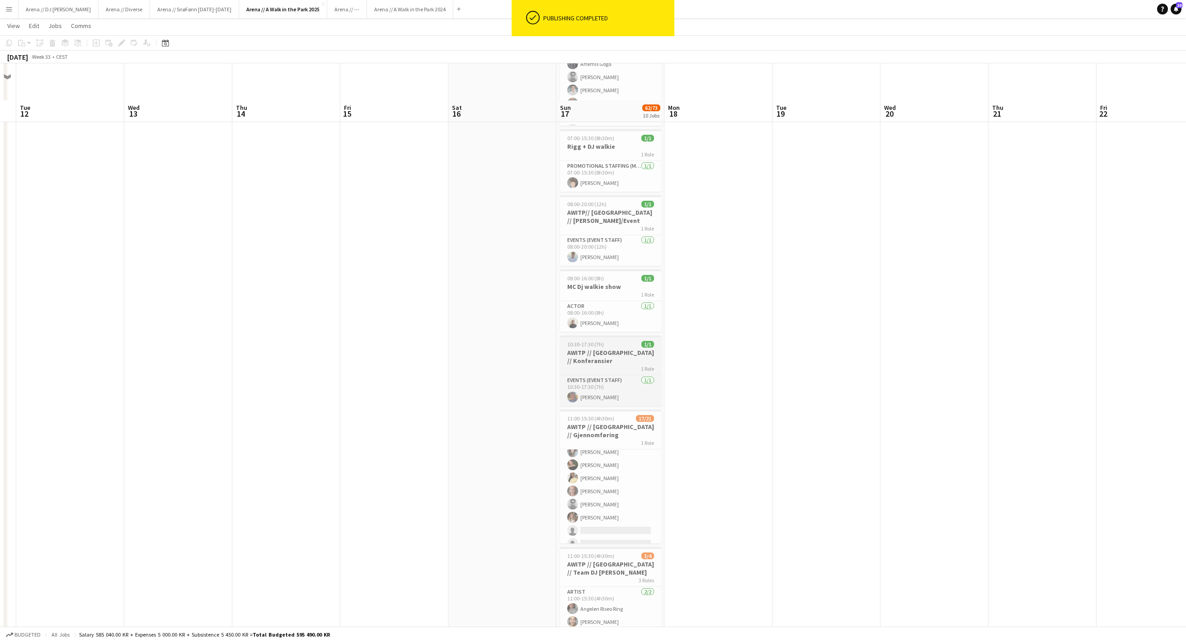
scroll to position [424, 0]
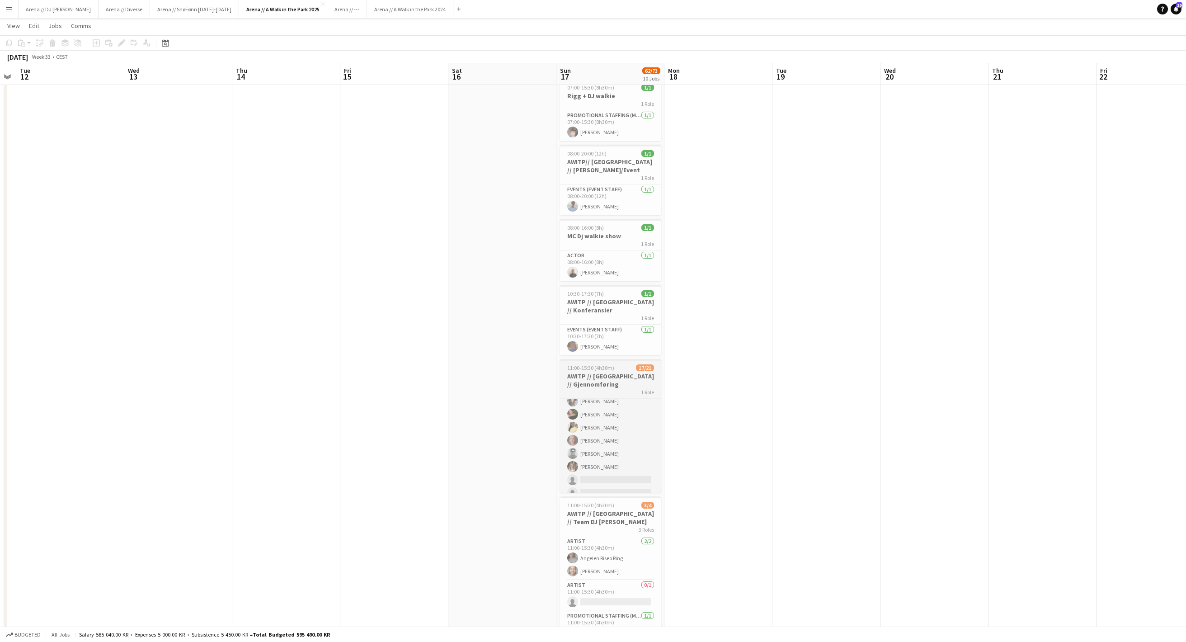
click at [641, 396] on span "1 Role" at bounding box center [647, 392] width 13 height 7
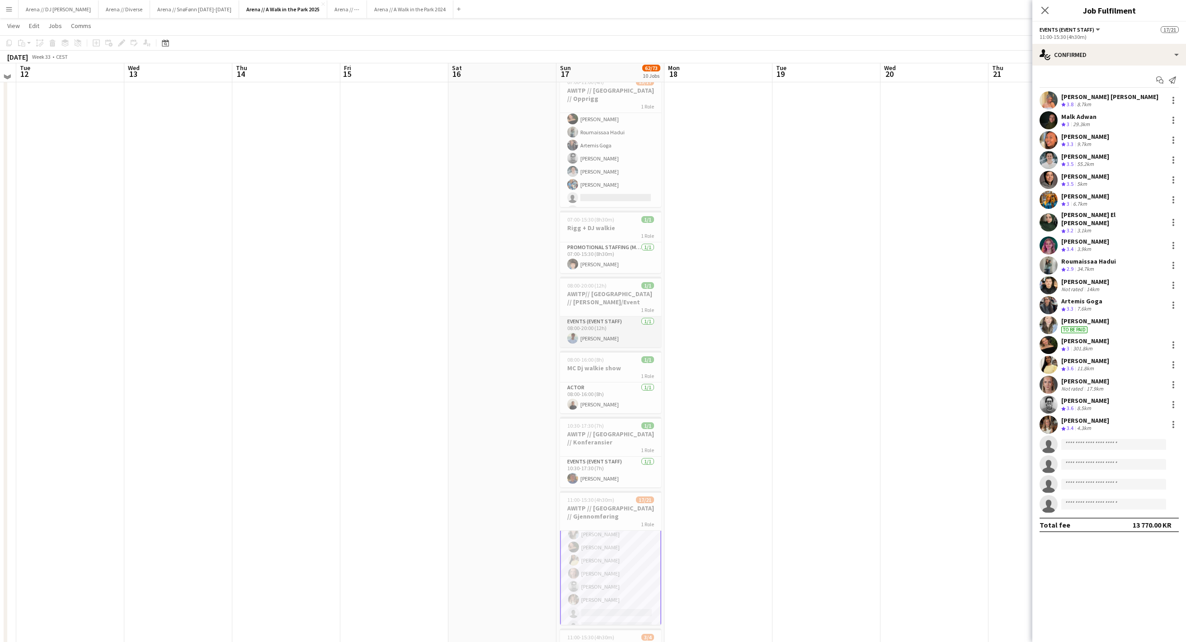
scroll to position [289, 0]
click at [611, 184] on app-card-role "Events (Event Staff) 9A 15/17 07:00-11:00 (4h) [PERSON_NAME] [PERSON_NAME] [PER…" at bounding box center [610, 98] width 101 height 249
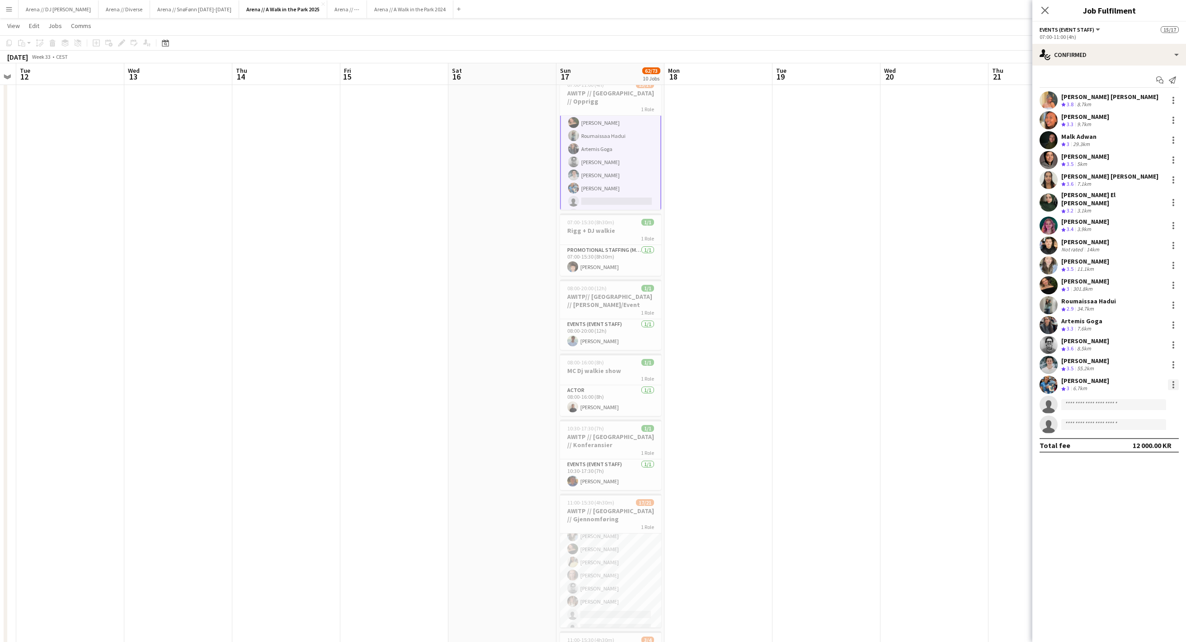
click at [1173, 390] on div at bounding box center [1173, 384] width 11 height 11
click at [1140, 495] on button "Remove" at bounding box center [1143, 490] width 71 height 22
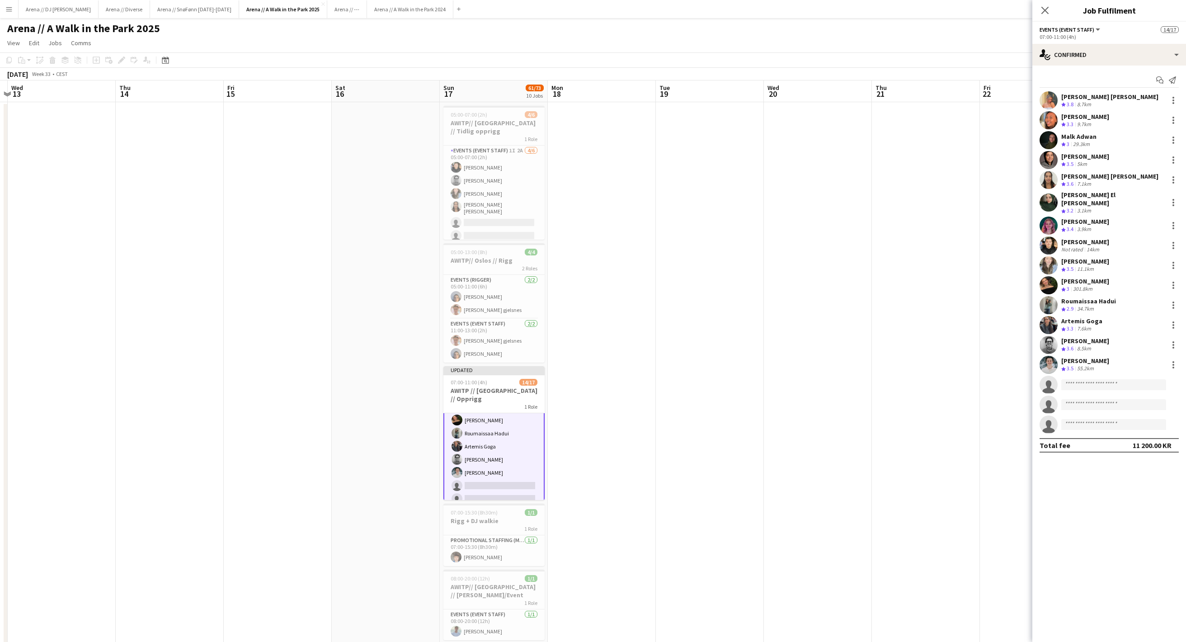
scroll to position [0, 0]
click at [1080, 381] on input at bounding box center [1113, 384] width 105 height 11
type input "*********"
click at [1099, 409] on span "[EMAIL_ADDRESS][DOMAIN_NAME]" at bounding box center [1114, 406] width 90 height 7
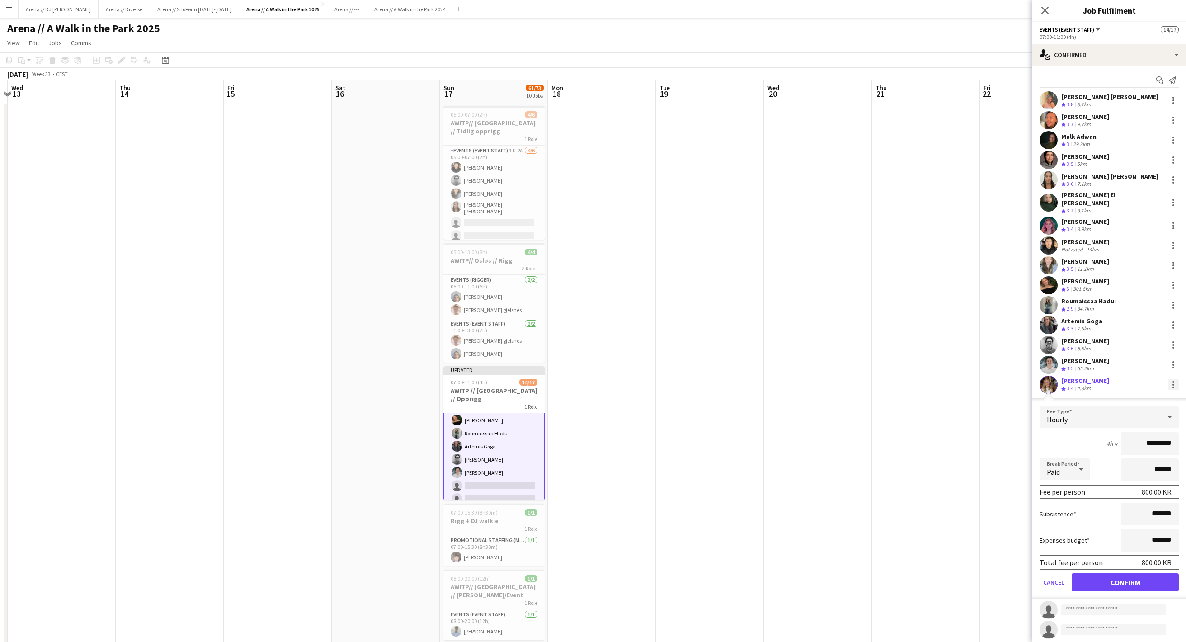
click at [1176, 390] on div at bounding box center [1173, 384] width 11 height 11
click at [1130, 471] on span "Remove" at bounding box center [1129, 468] width 27 height 8
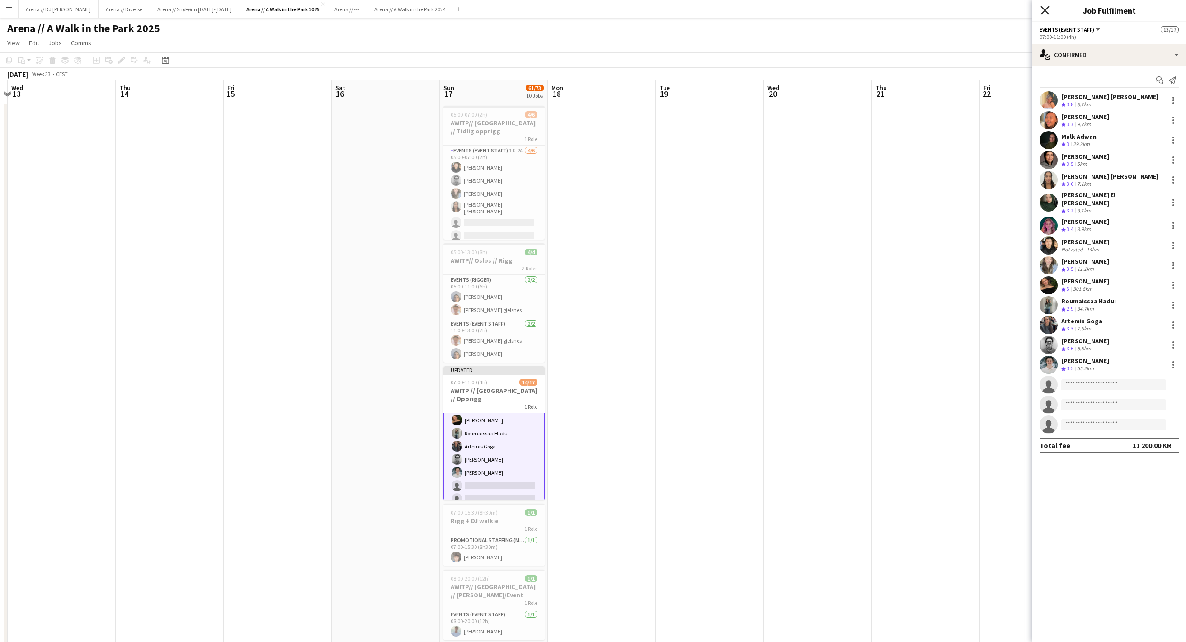
click at [1046, 13] on icon "Close pop-in" at bounding box center [1045, 10] width 9 height 9
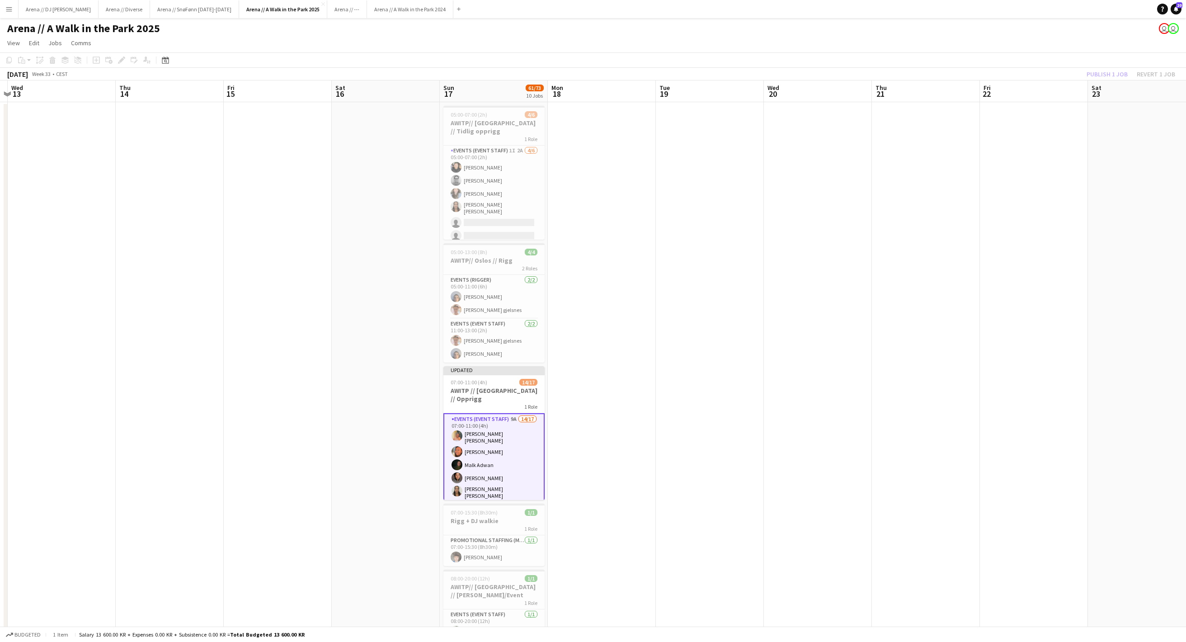
click at [1073, 80] on div "[DATE] Week 33 • CEST Publish 1 job Revert 1 job" at bounding box center [593, 74] width 1186 height 13
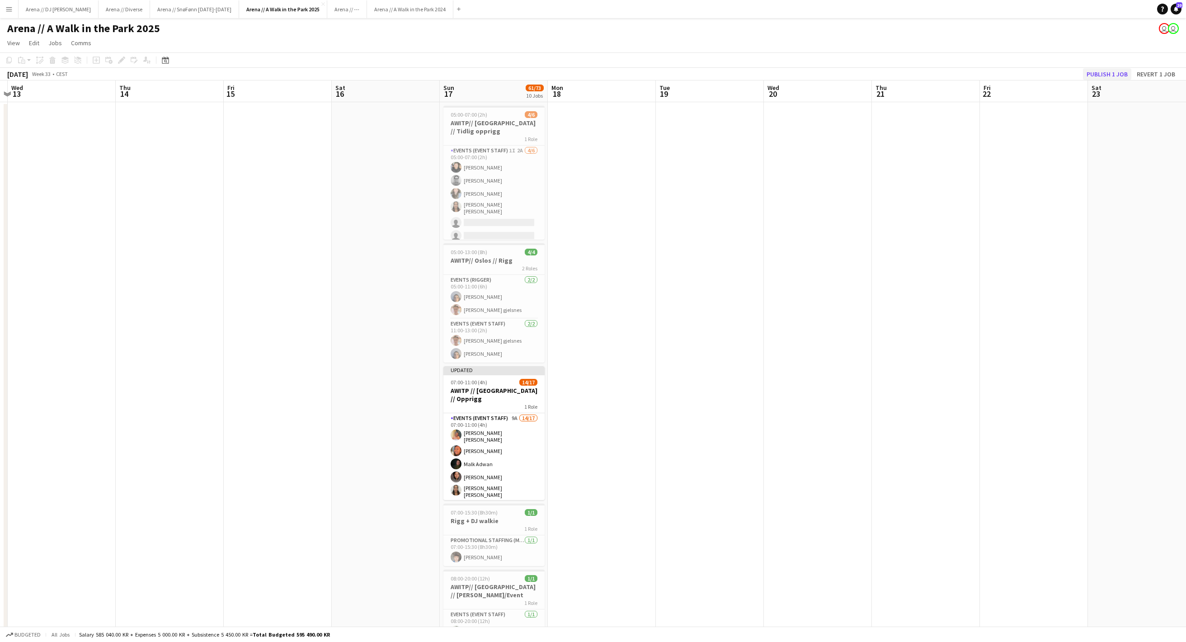
click at [1083, 72] on button "Publish 1 job" at bounding box center [1107, 74] width 48 height 12
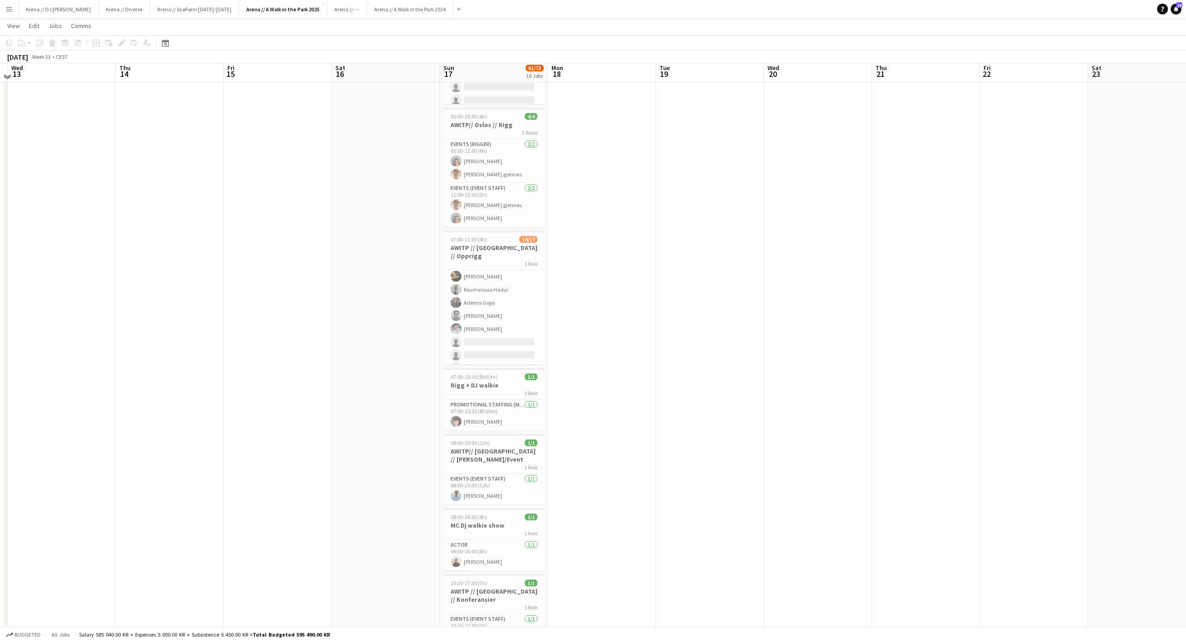
scroll to position [132, 0]
click at [500, 250] on h3 "AWITP // [GEOGRAPHIC_DATA] // Opprigg" at bounding box center [493, 254] width 101 height 16
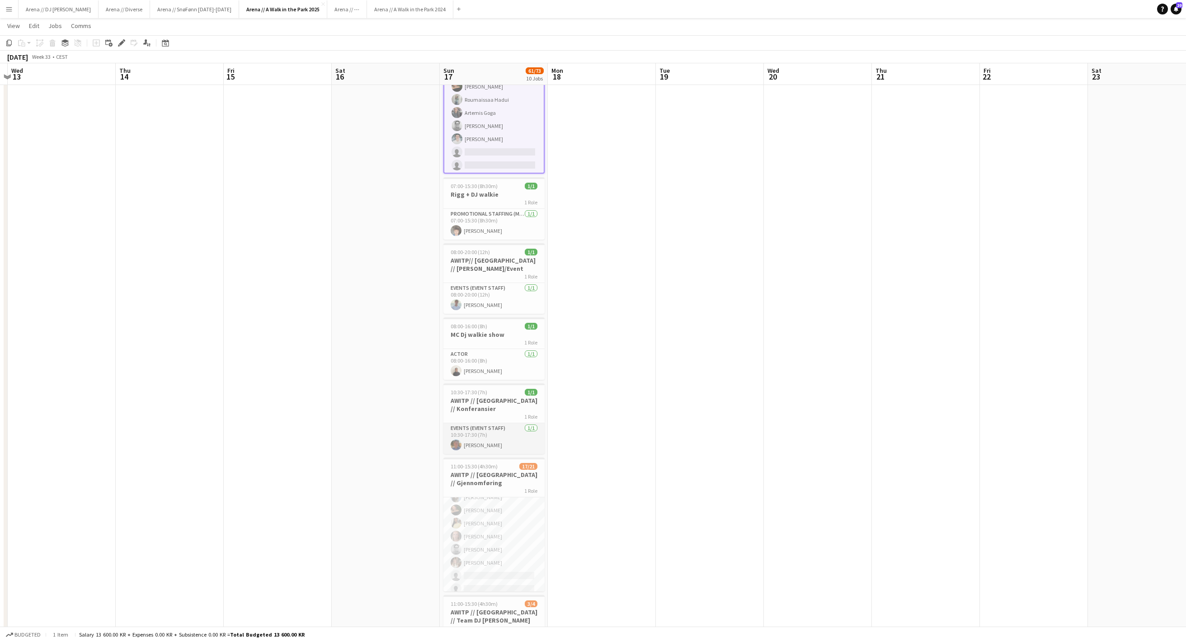
scroll to position [325, 0]
click at [497, 494] on div "1 Role" at bounding box center [493, 490] width 101 height 7
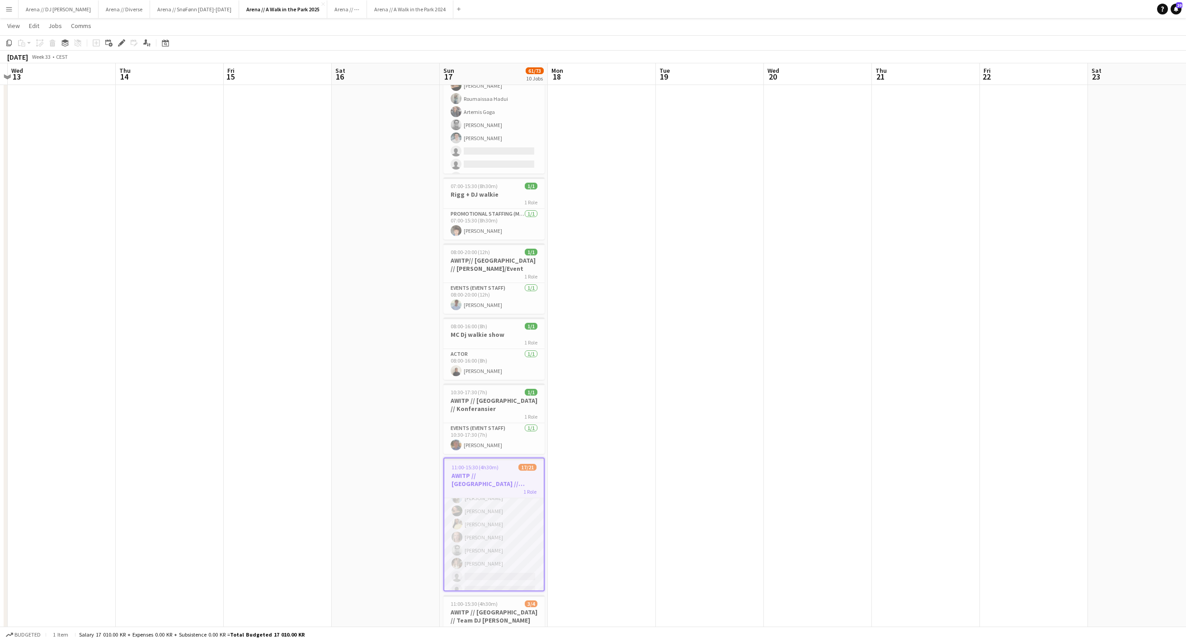
click at [500, 538] on app-card-role "Events (Event Staff) 9A 17/21 11:00-15:30 (4h30m) [PERSON_NAME] [PERSON_NAME] […" at bounding box center [493, 475] width 99 height 298
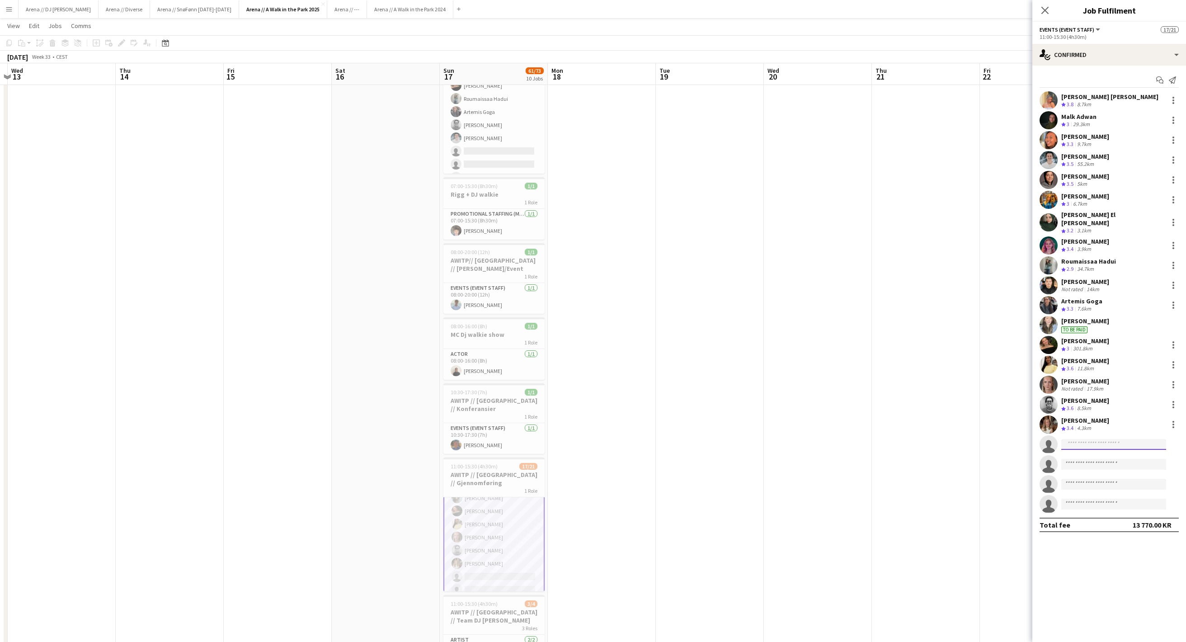
click at [1089, 449] on input at bounding box center [1113, 444] width 105 height 11
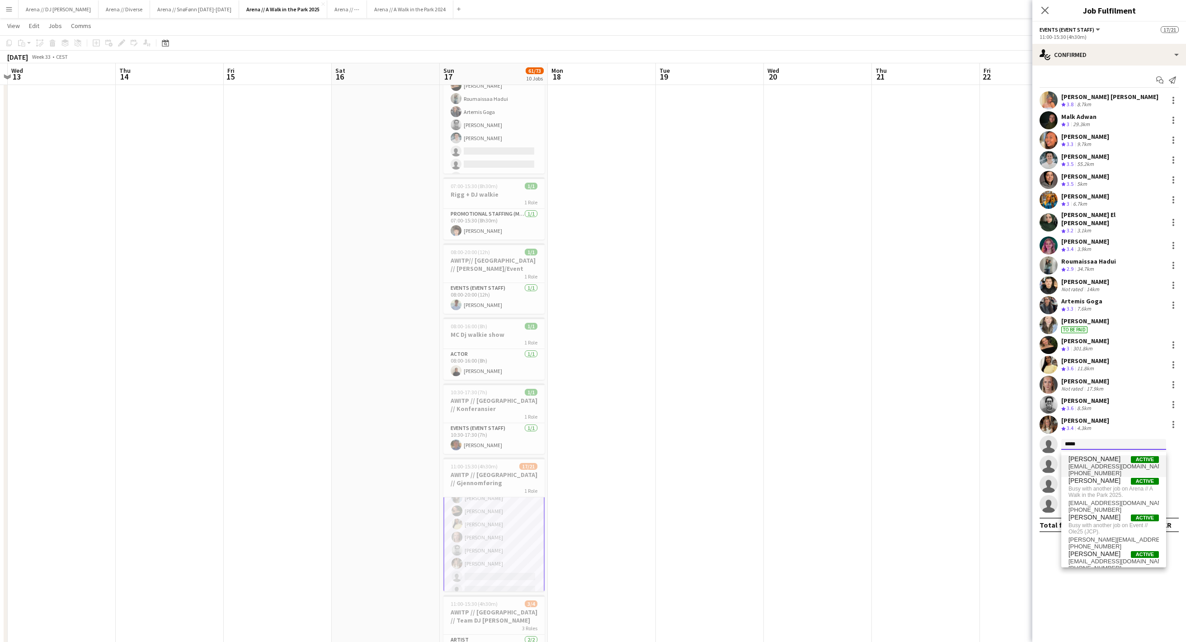
type input "*****"
click at [1117, 470] on span "[EMAIL_ADDRESS][DOMAIN_NAME]" at bounding box center [1114, 466] width 90 height 7
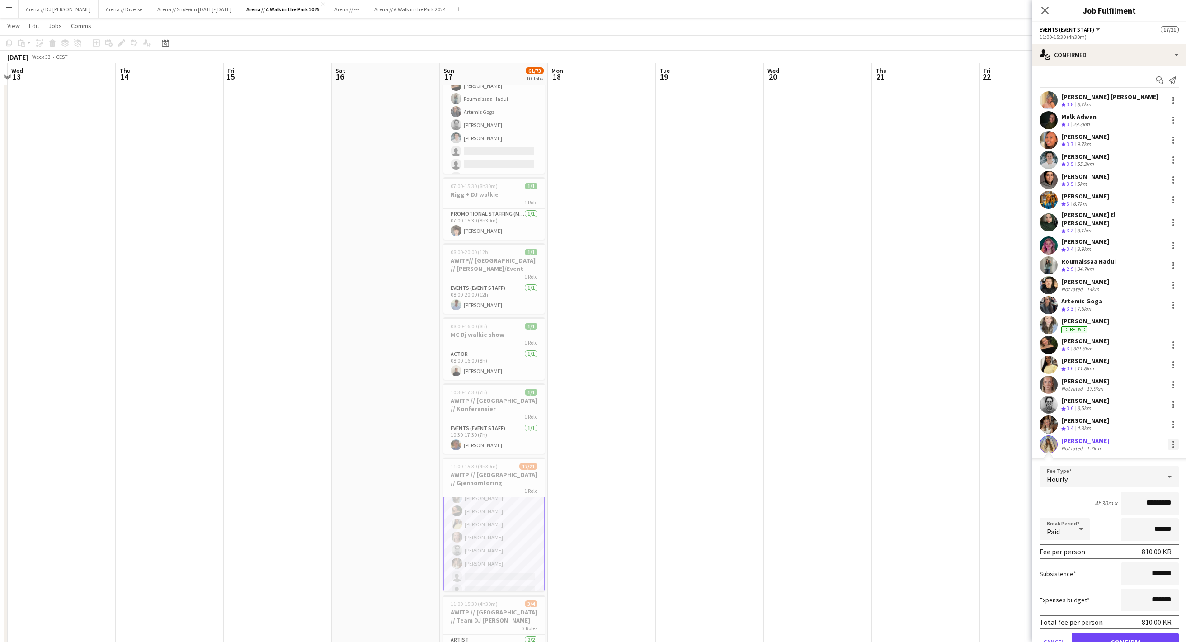
click at [1172, 450] on div at bounding box center [1173, 444] width 11 height 11
click at [1176, 525] on button "Remove" at bounding box center [1143, 528] width 71 height 22
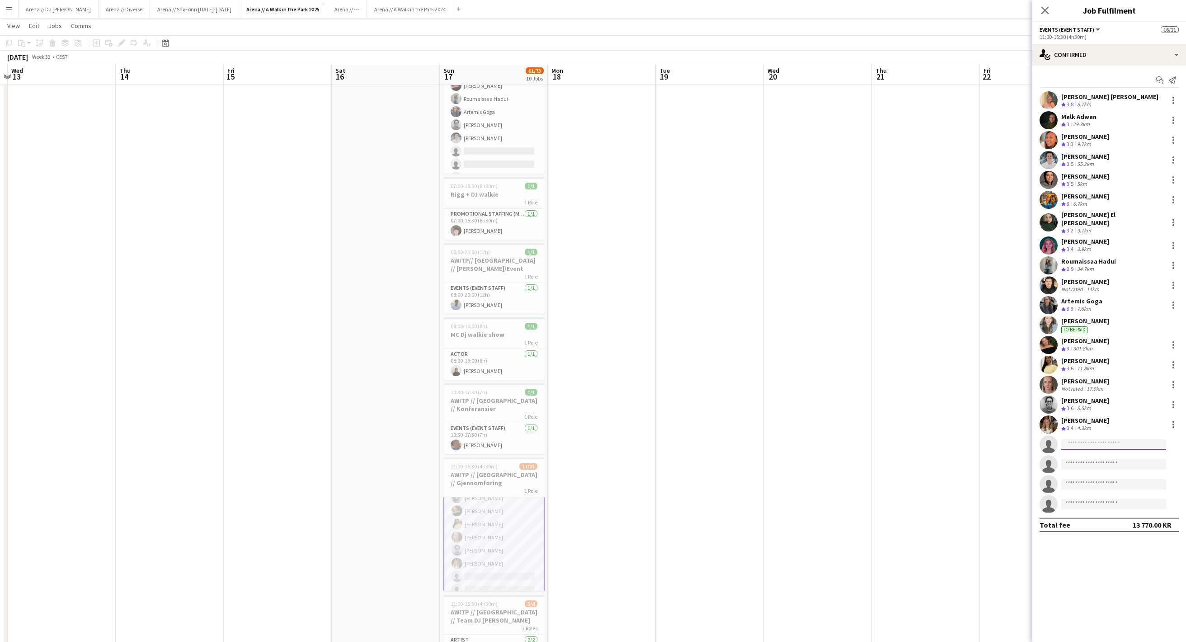
click at [1094, 448] on input at bounding box center [1113, 444] width 105 height 11
type input "*********"
click at [1089, 477] on span "[PHONE_NUMBER]" at bounding box center [1114, 473] width 90 height 7
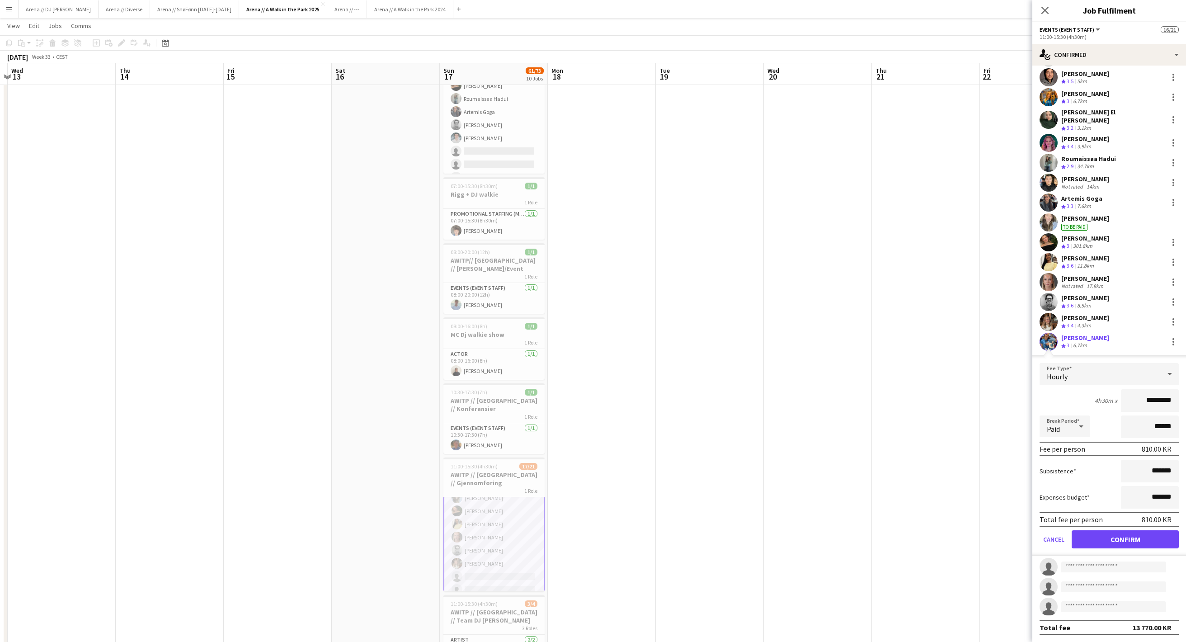
scroll to position [108, 0]
click at [1126, 537] on button "Confirm" at bounding box center [1125, 539] width 107 height 18
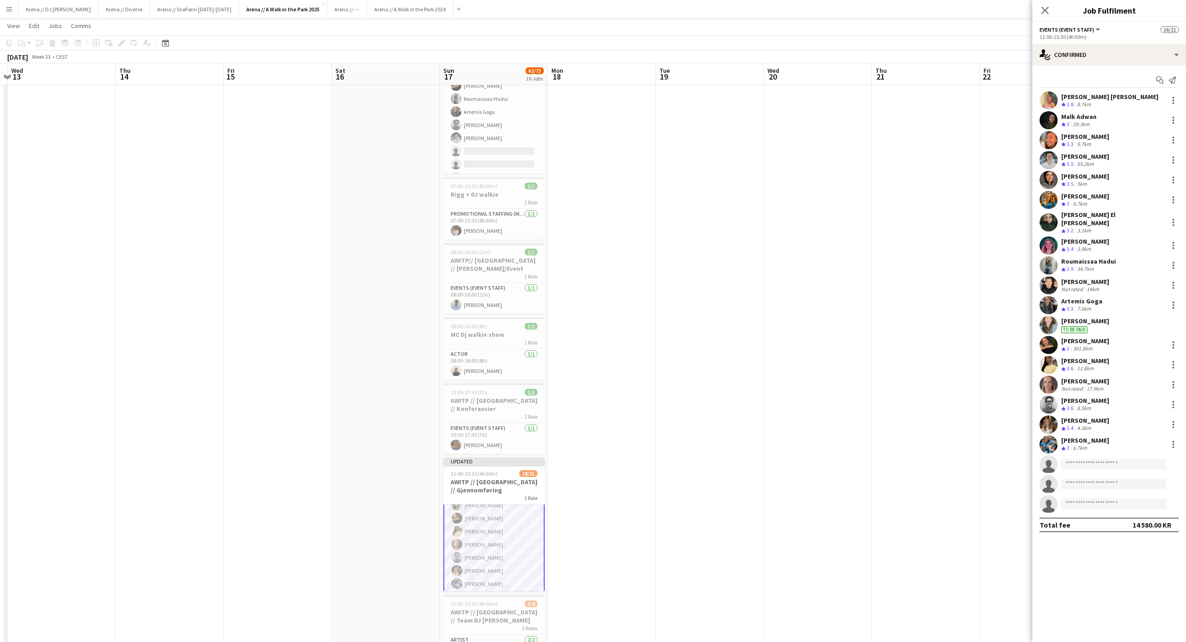
scroll to position [0, 0]
click at [1043, 10] on icon "Close pop-in" at bounding box center [1045, 10] width 9 height 9
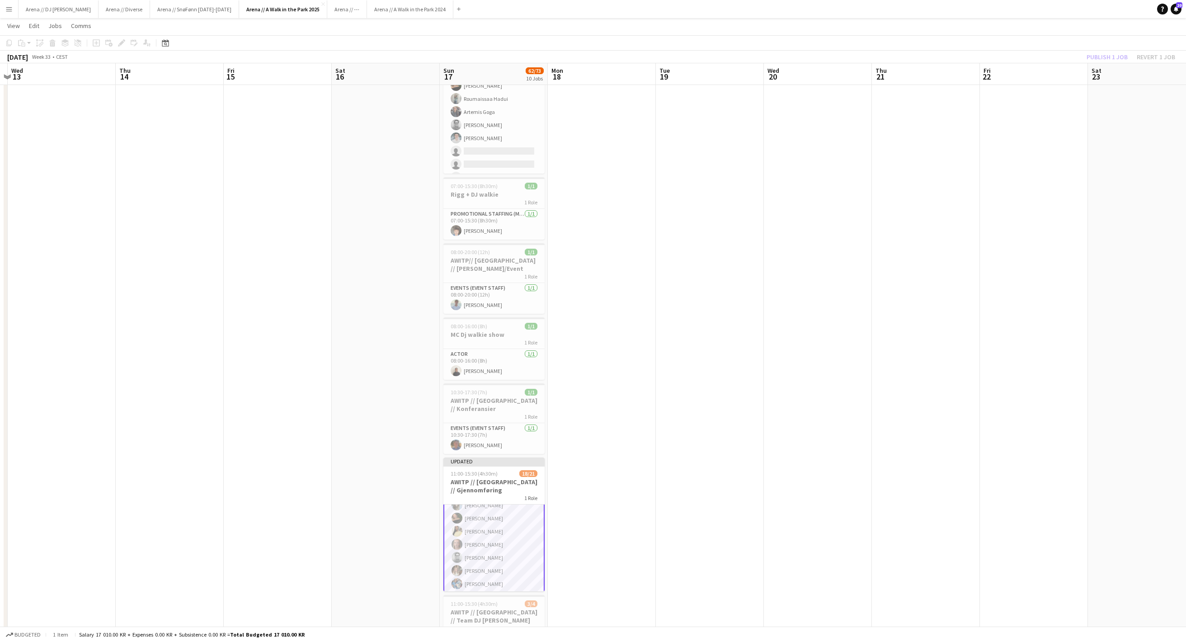
click at [1077, 60] on div "Publish 1 job Revert 1 job" at bounding box center [1131, 57] width 110 height 12
click at [1083, 60] on button "Publish 1 job" at bounding box center [1107, 57] width 48 height 12
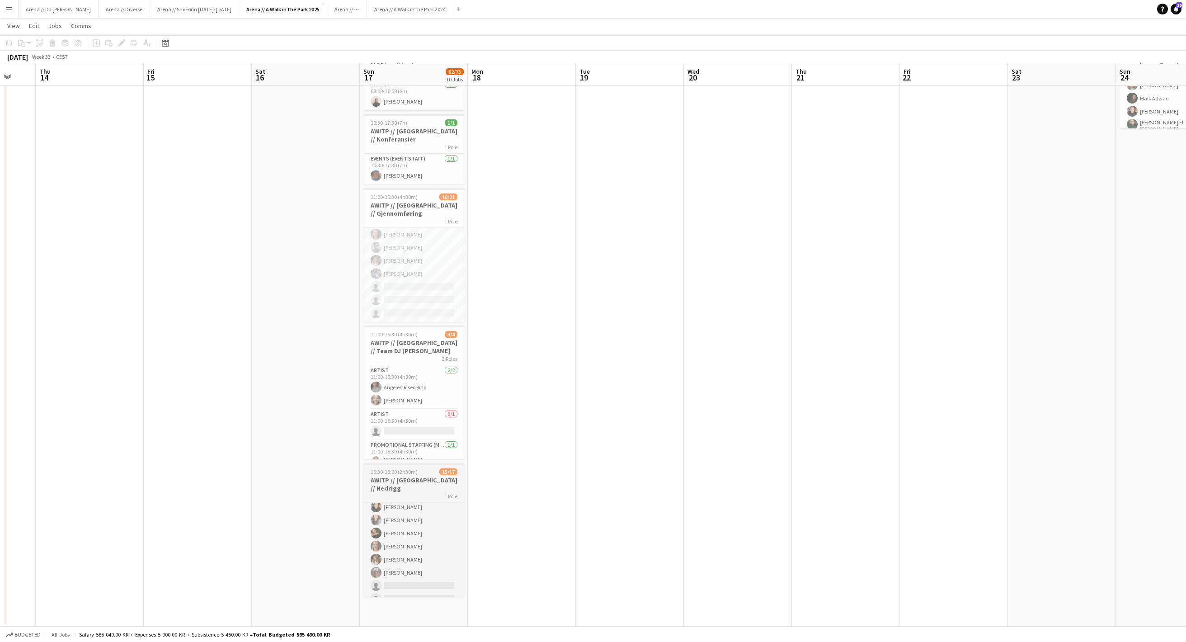
scroll to position [595, 0]
click at [395, 529] on app-card-role "Events (Event Staff) 10A 15/17 15:30-18:00 (2h30m) [PERSON_NAME] [PERSON_NAME] …" at bounding box center [413, 483] width 101 height 249
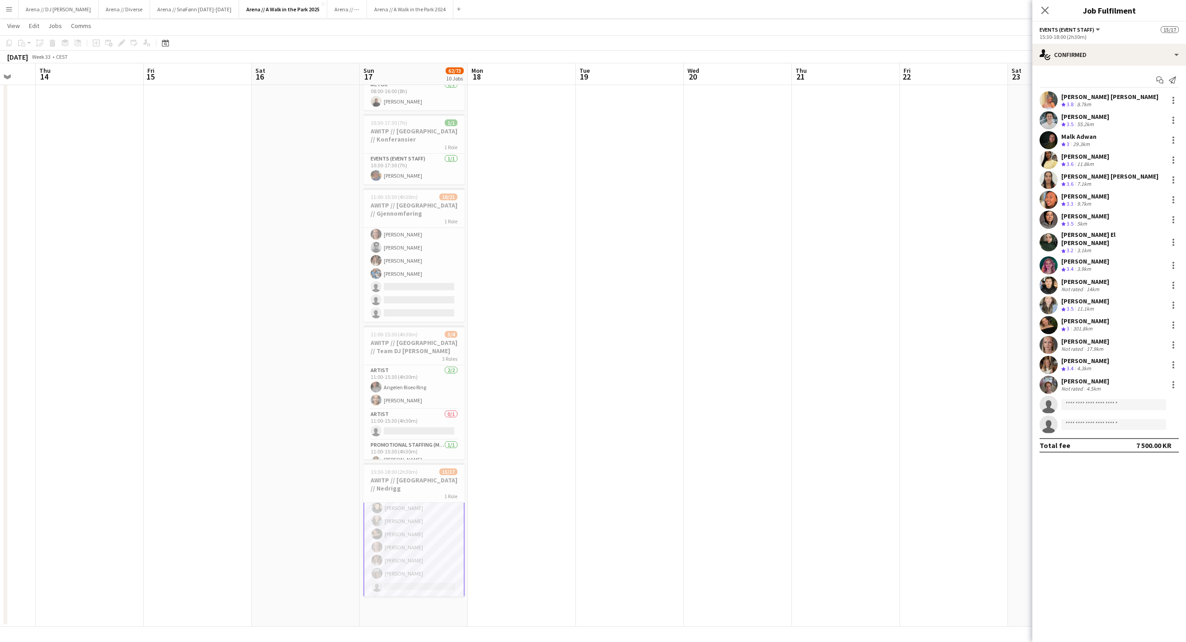
click at [953, 219] on app-date-cell at bounding box center [954, 66] width 108 height 1120
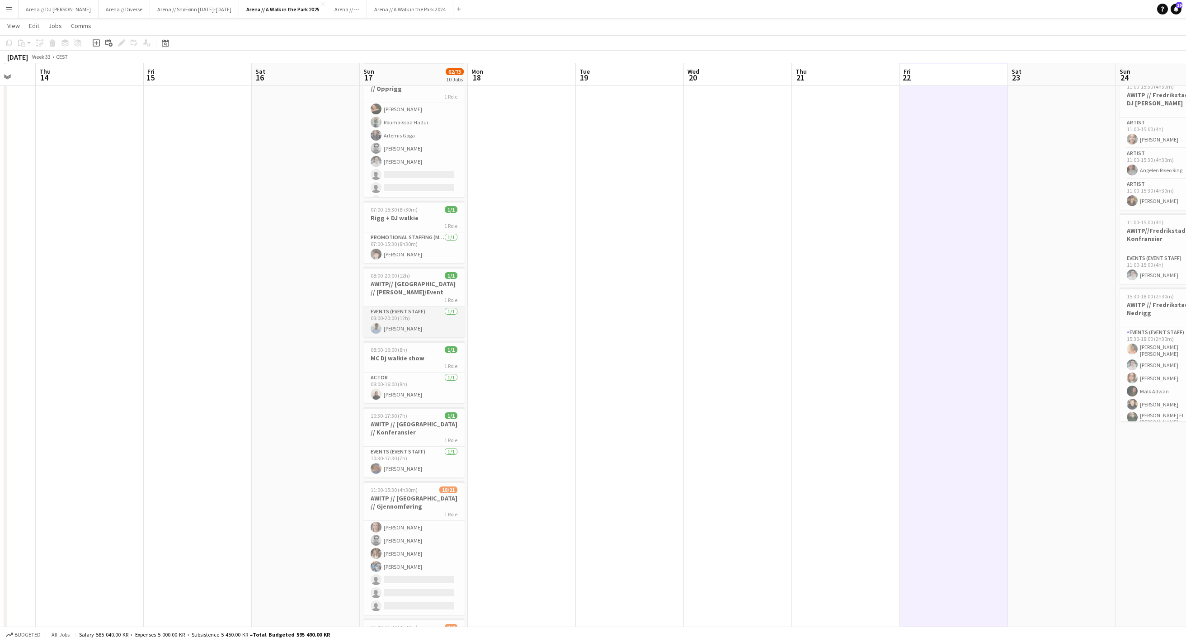
scroll to position [303, 0]
click at [432, 517] on div "1 Role" at bounding box center [413, 512] width 101 height 7
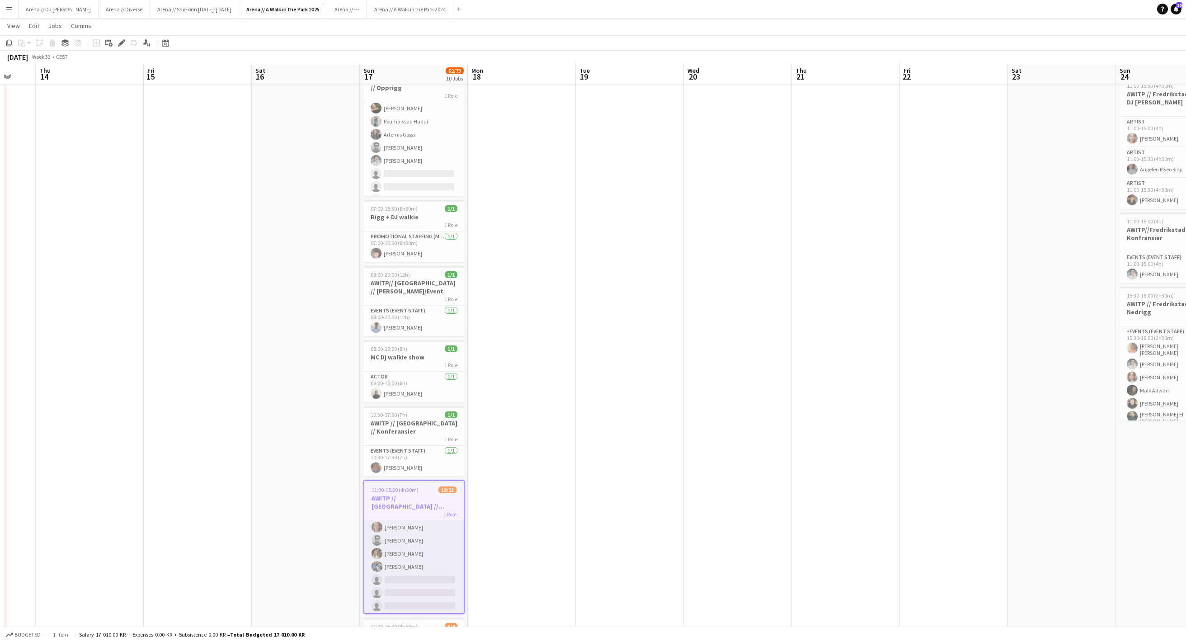
click at [410, 580] on app-card-role "Events (Event Staff) 9A 18/21 11:00-15:30 (4h30m) [PERSON_NAME] [PERSON_NAME] […" at bounding box center [413, 465] width 99 height 298
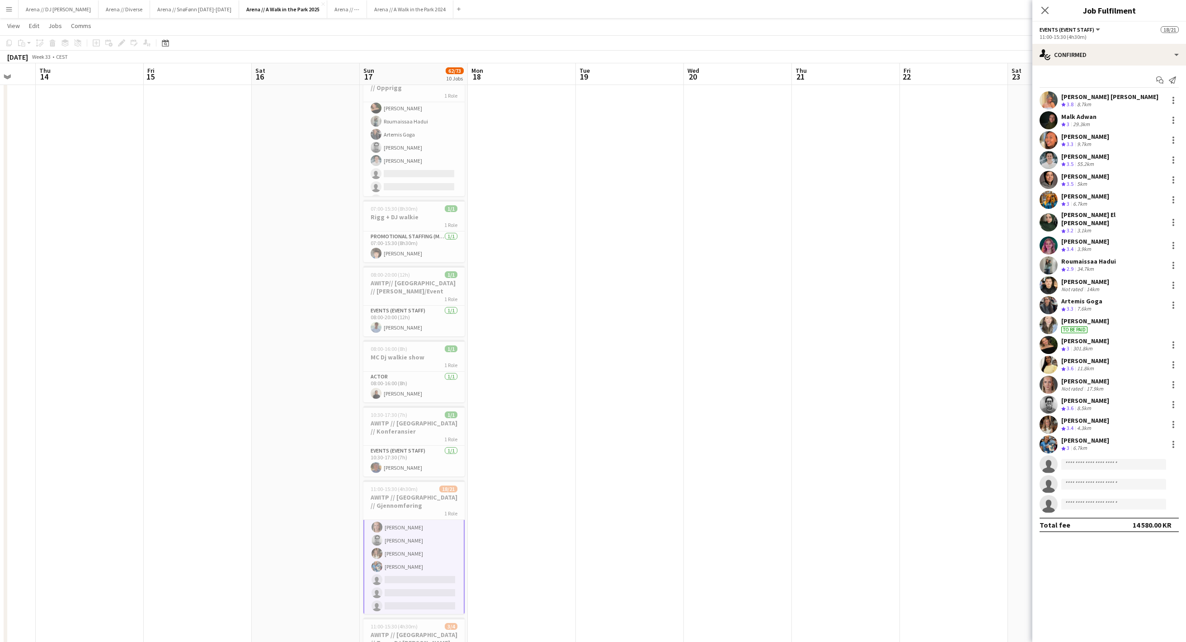
click at [975, 494] on app-date-cell at bounding box center [954, 358] width 108 height 1120
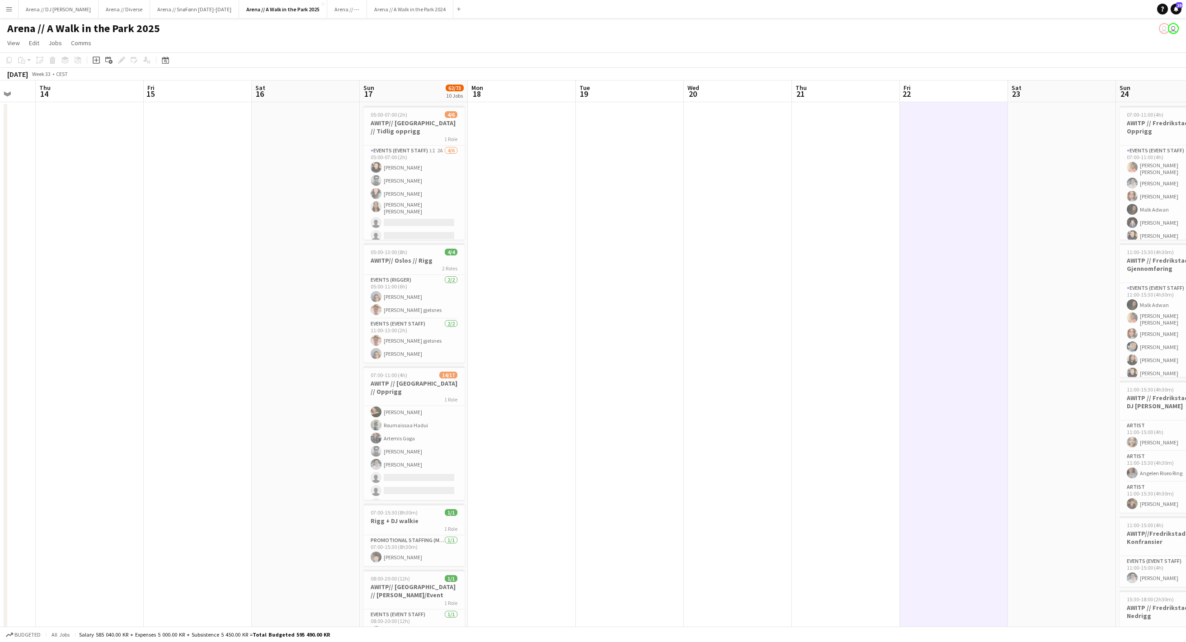
scroll to position [0, 0]
